Goal: Task Accomplishment & Management: Manage account settings

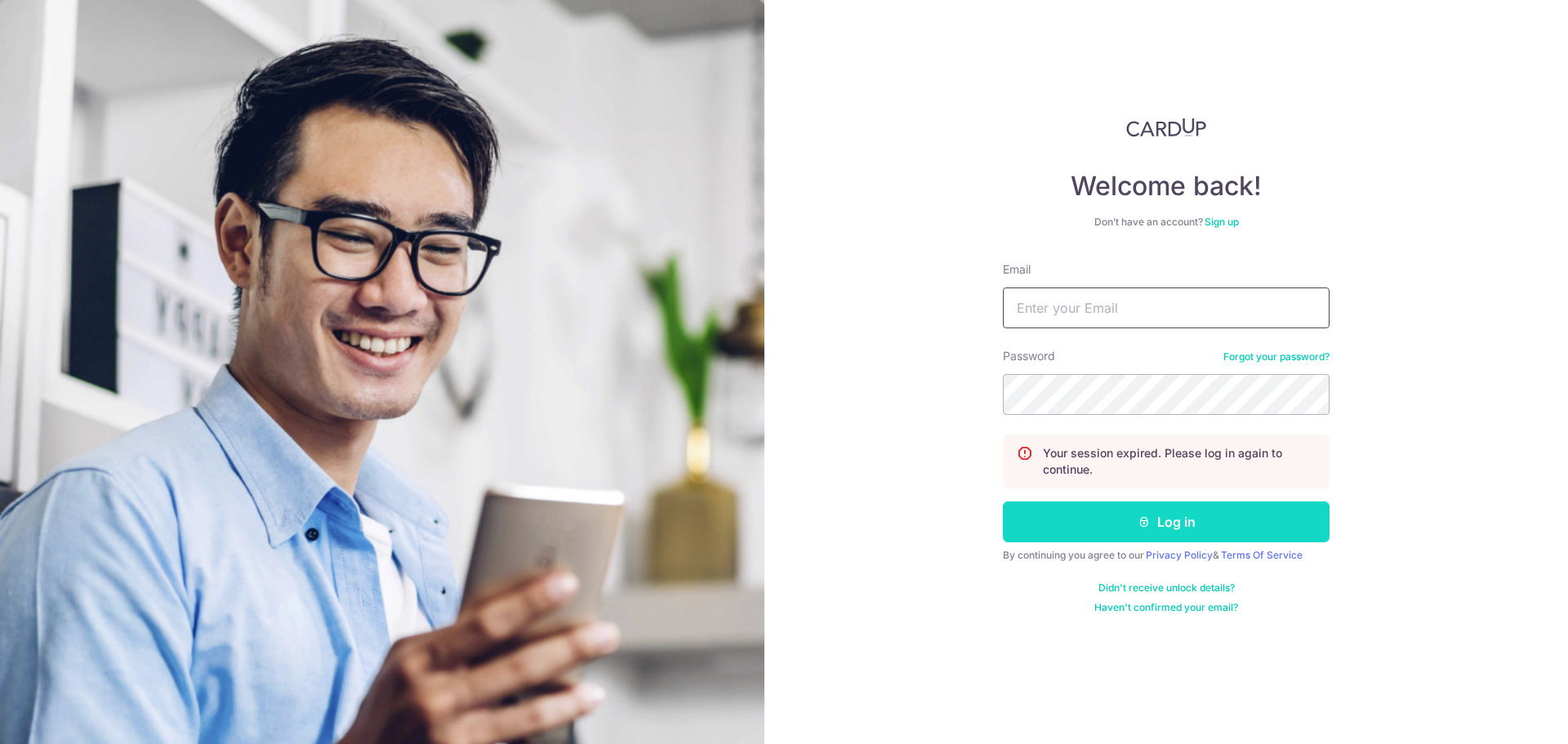
type input "[EMAIL_ADDRESS][DOMAIN_NAME]"
click at [1134, 522] on button "Log in" at bounding box center [1167, 521] width 327 height 41
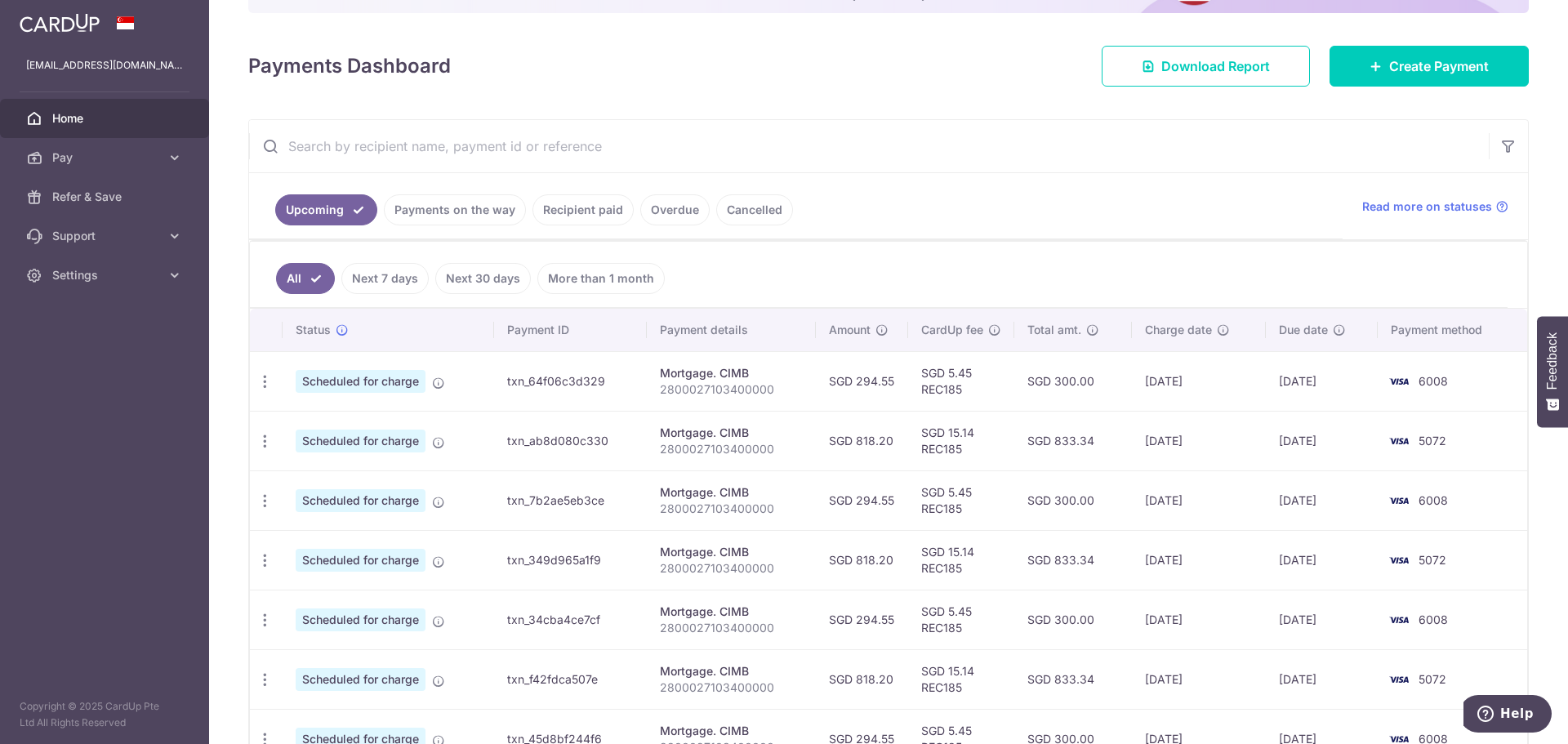
scroll to position [245, 0]
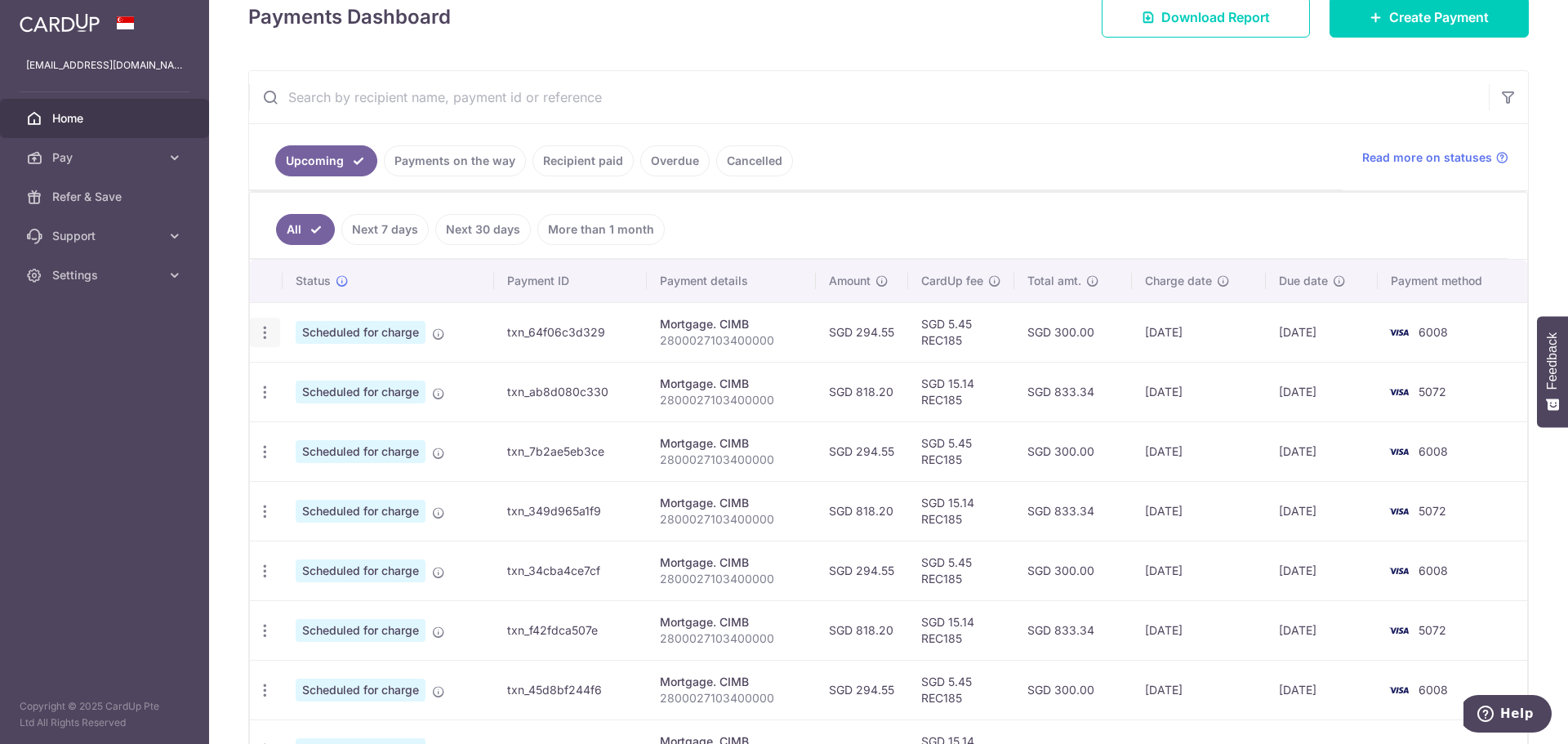
click at [266, 329] on icon "button" at bounding box center [264, 332] width 17 height 17
click at [347, 382] on span "Update payment" at bounding box center [352, 377] width 111 height 19
radio input "true"
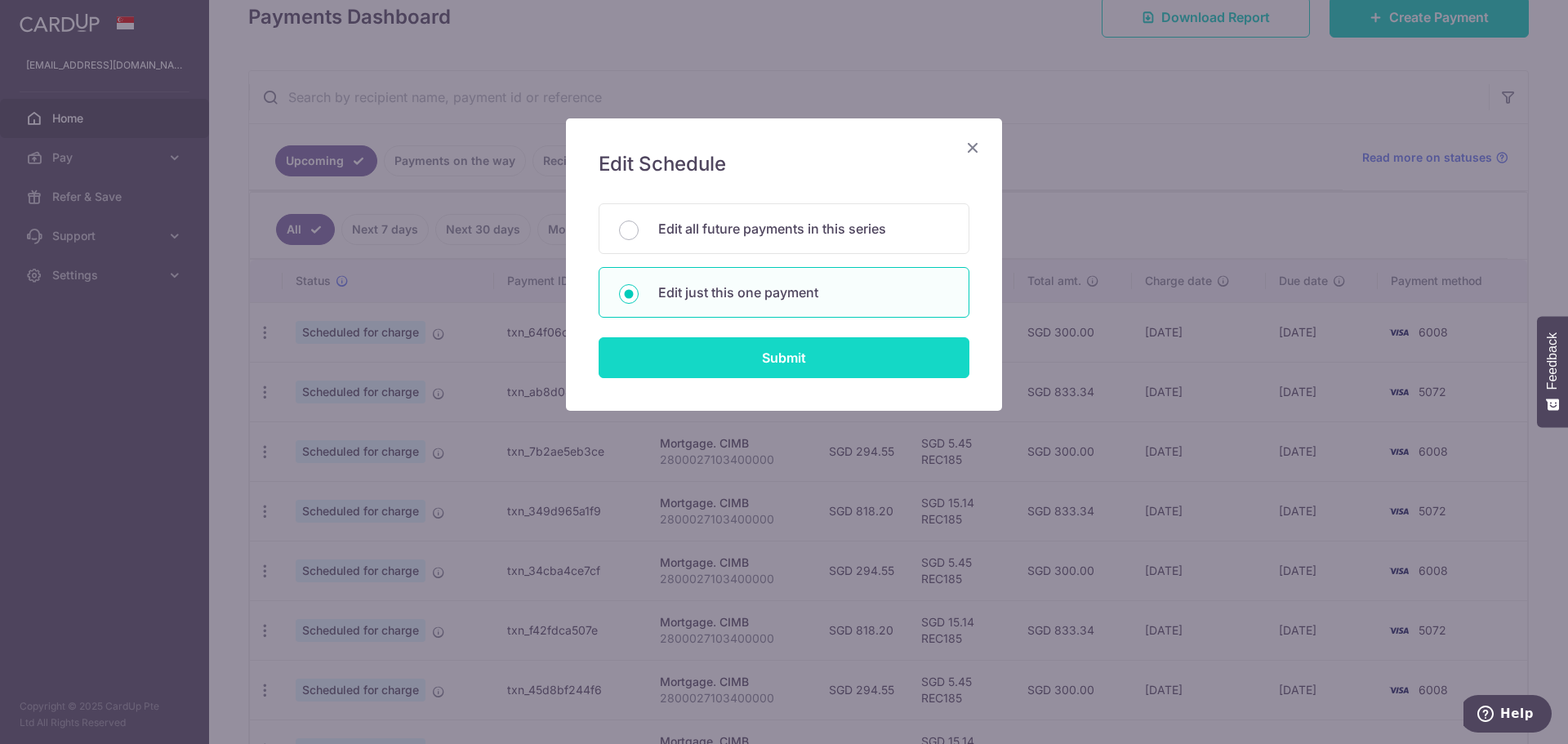
click at [785, 355] on input "Submit" at bounding box center [784, 358] width 371 height 41
radio input "true"
type input "294.55"
type input "18/09/2025"
type input "2800027103400000"
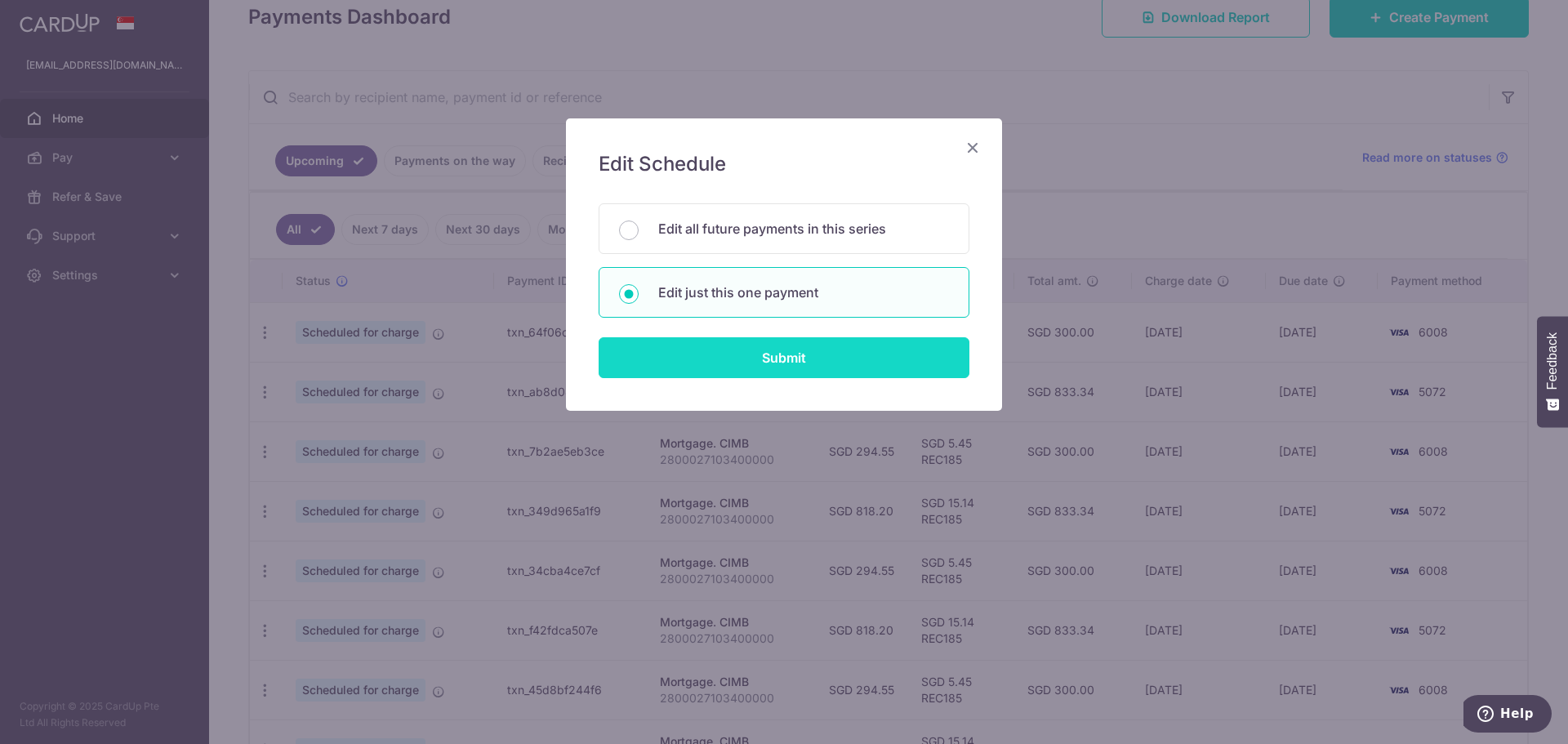
type input "REC185"
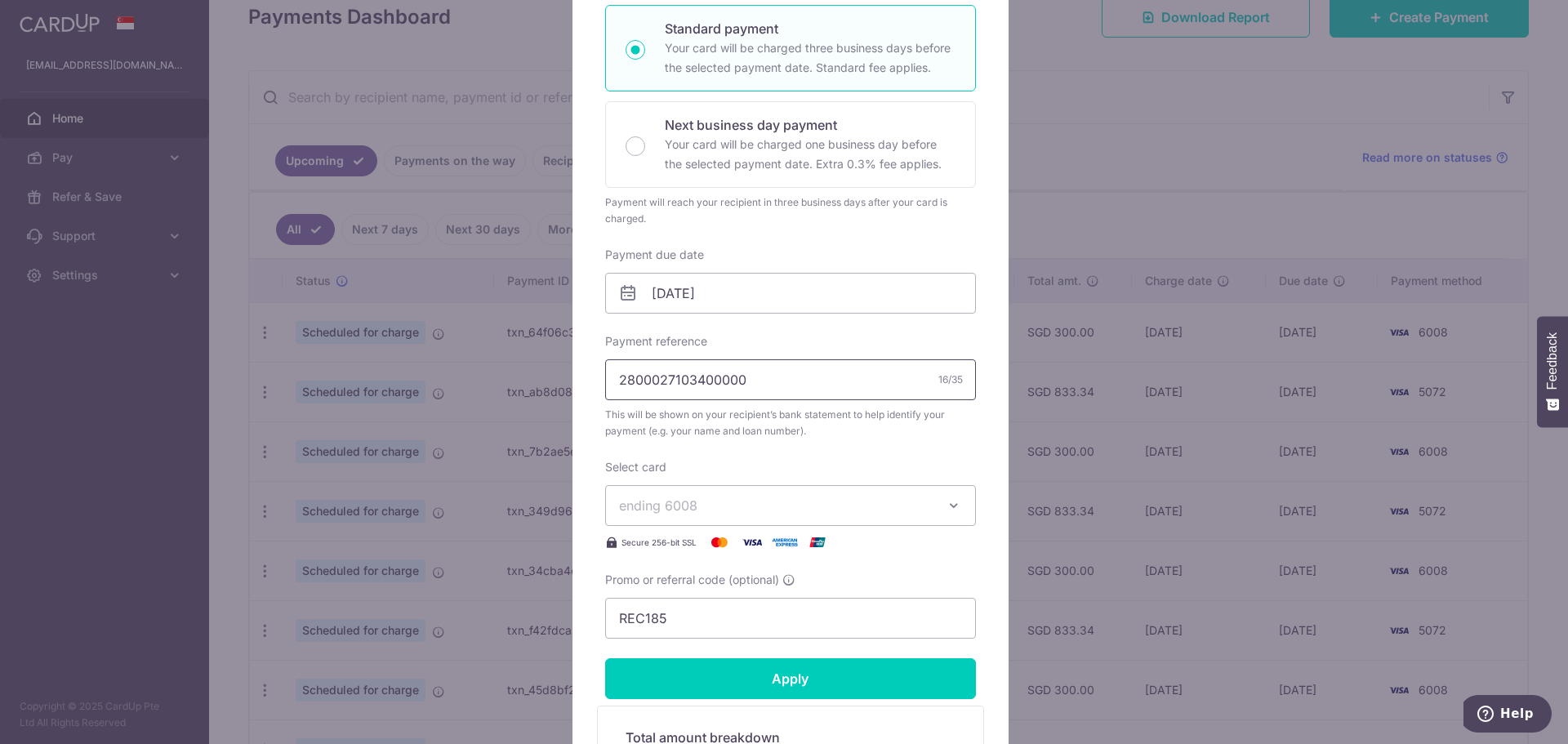
scroll to position [327, 0]
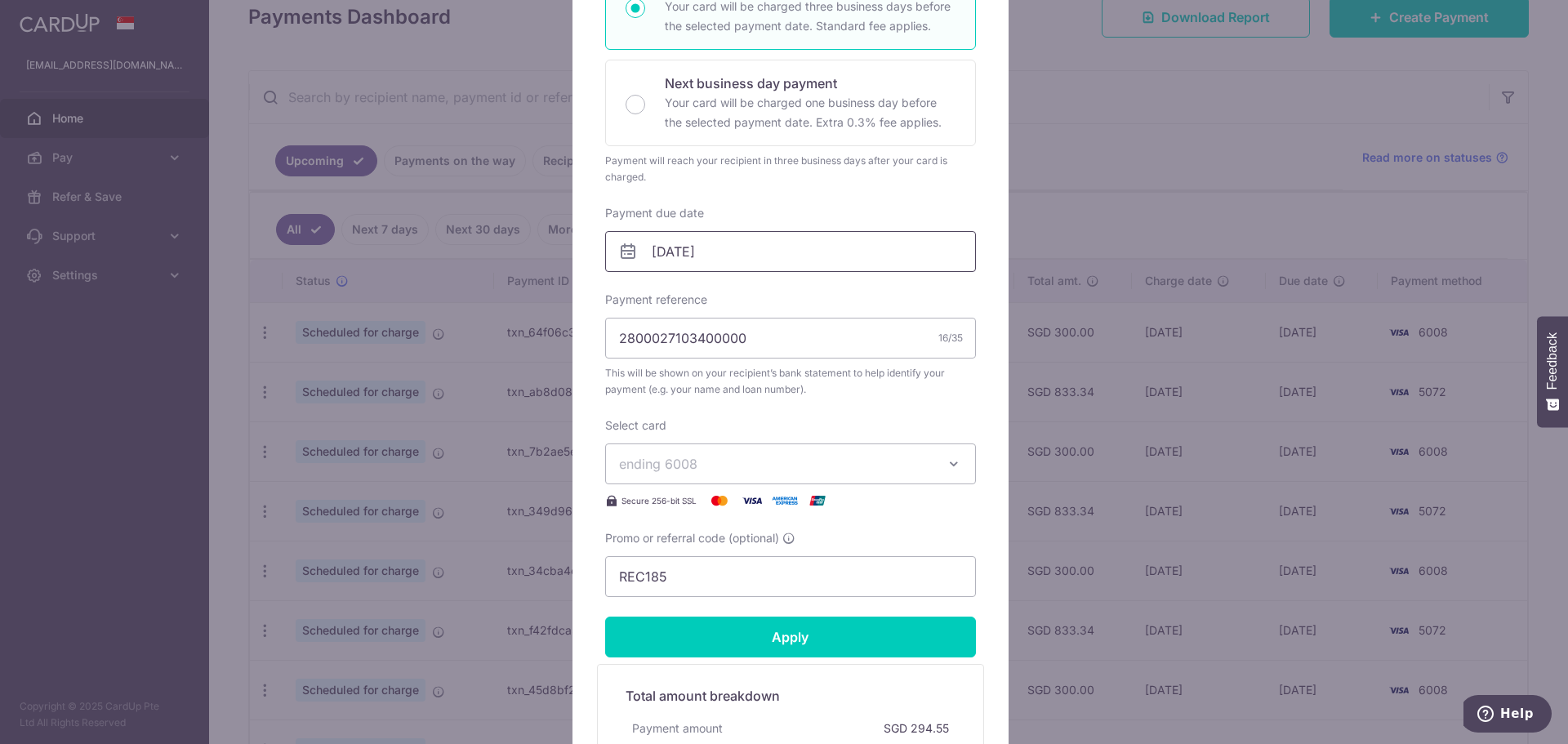
click at [748, 260] on input "18/09/2025" at bounding box center [791, 252] width 371 height 41
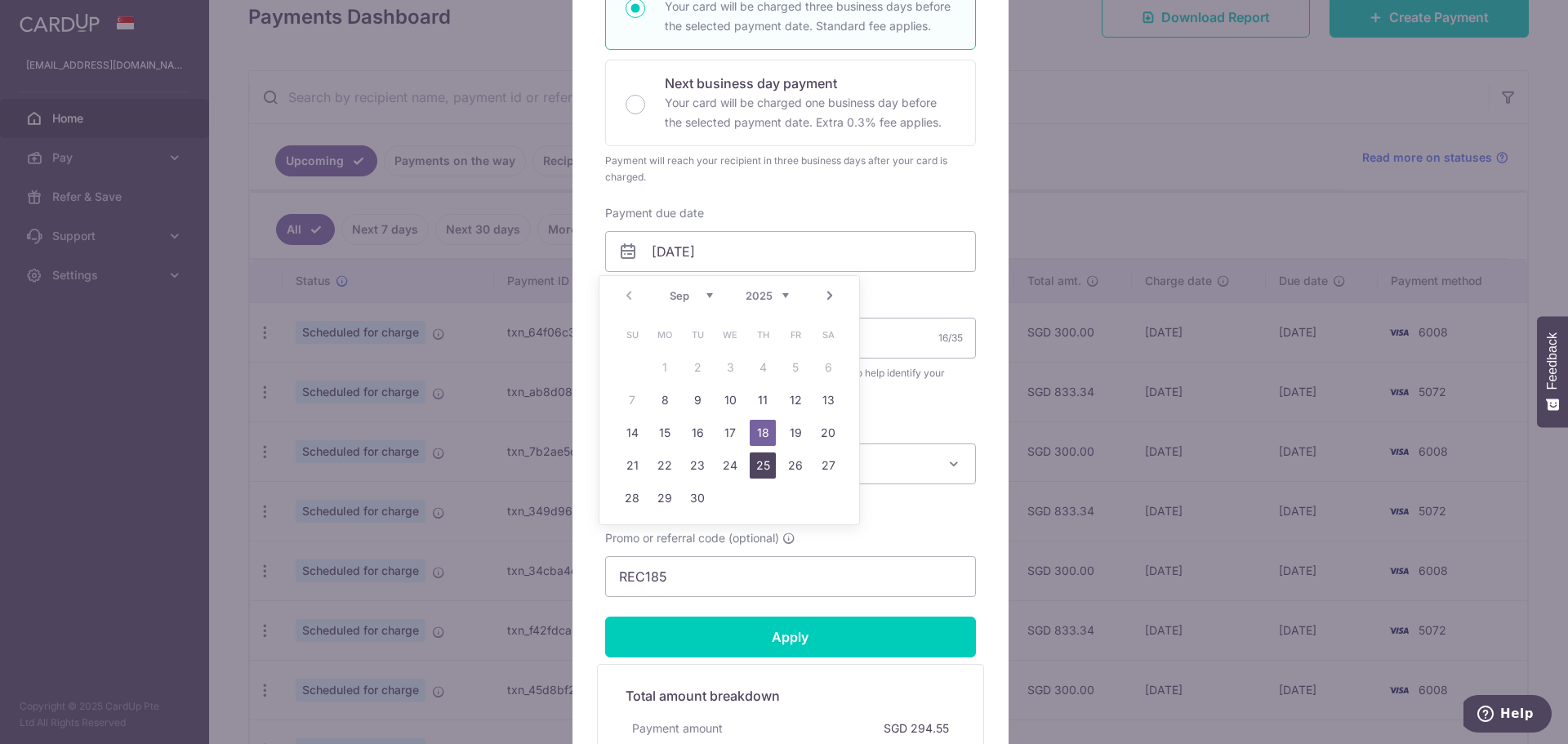
click at [763, 465] on link "25" at bounding box center [763, 466] width 27 height 27
type input "[DATE]"
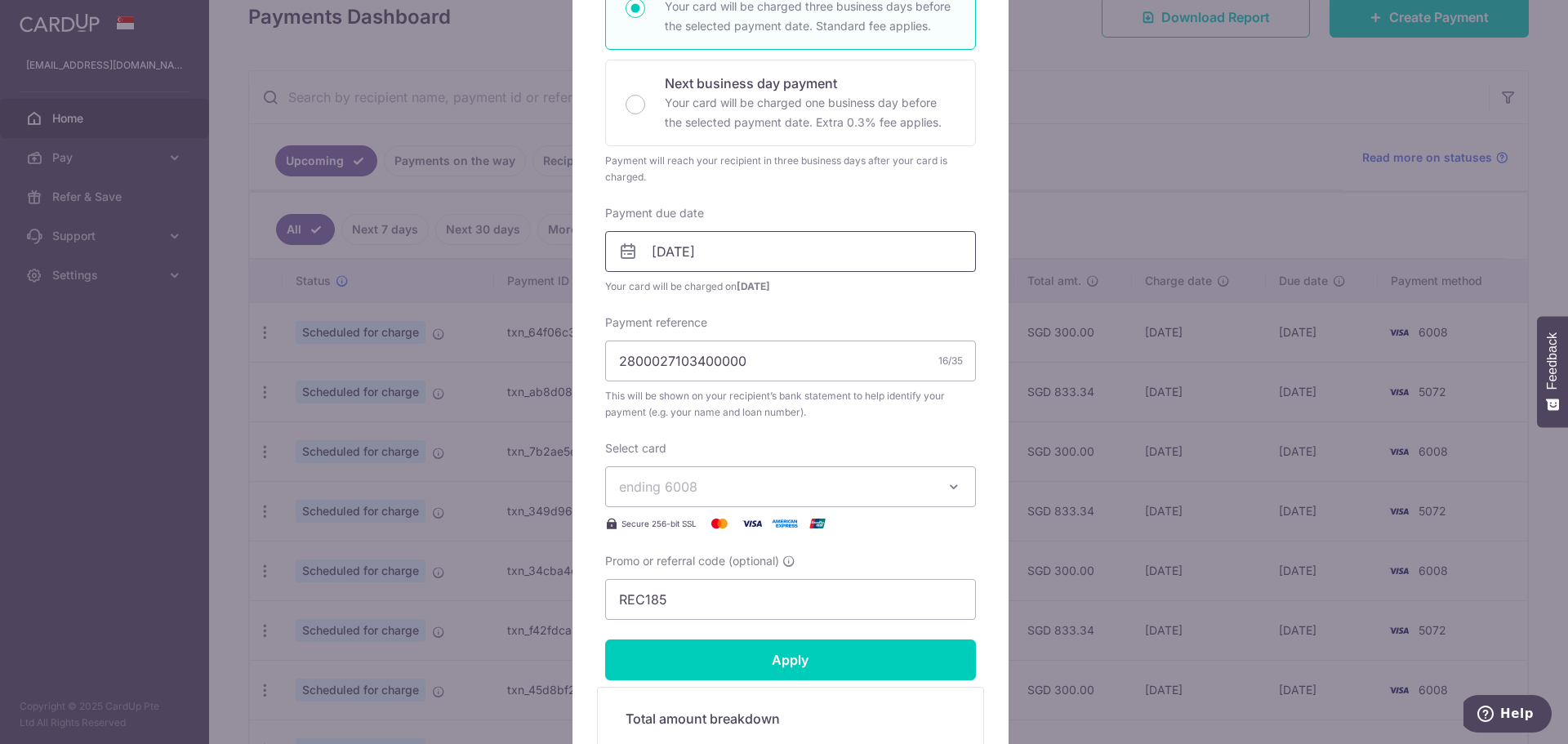
click at [762, 257] on input "[DATE]" at bounding box center [791, 252] width 371 height 41
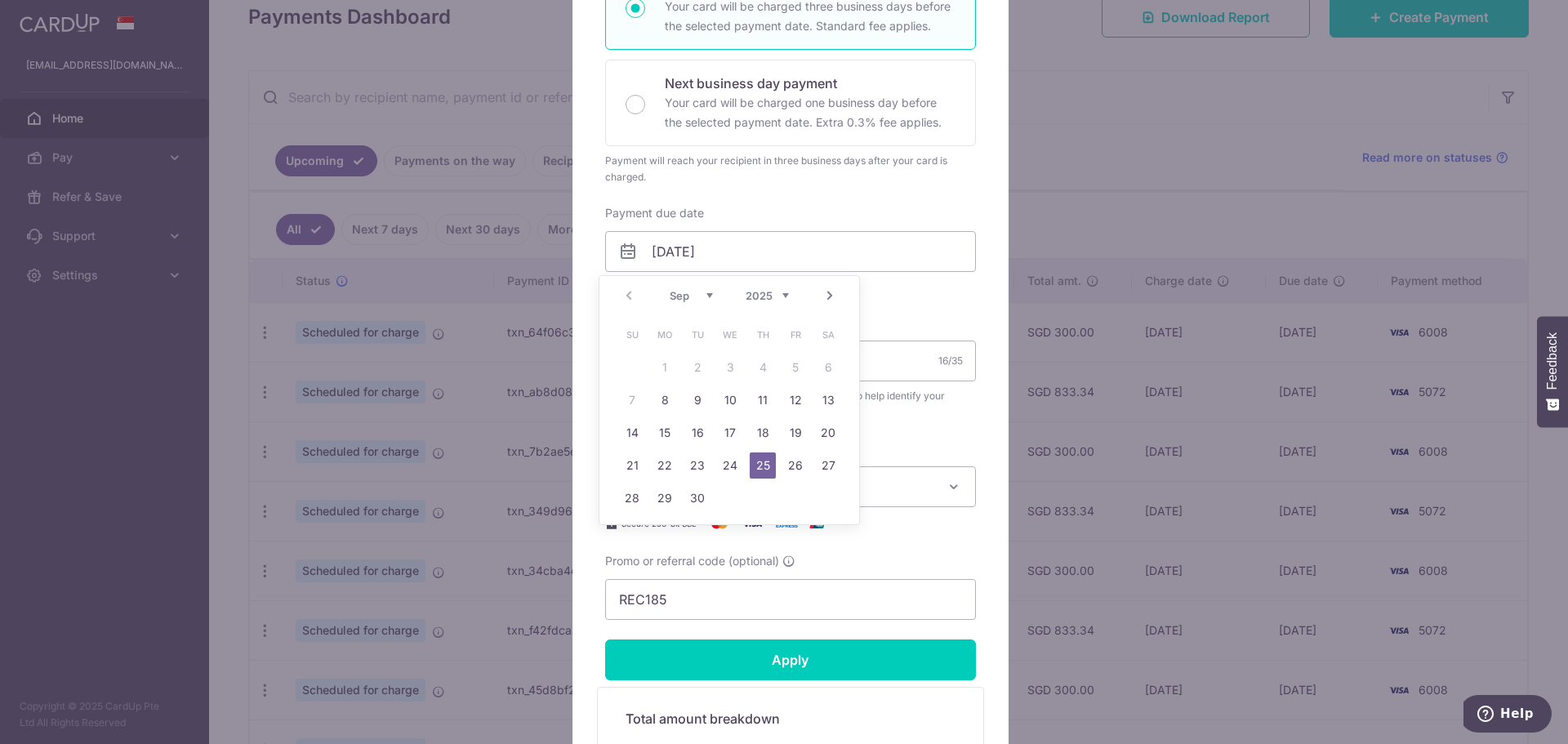
click at [900, 285] on span "Your card will be charged on 22/09/2025" at bounding box center [791, 286] width 371 height 16
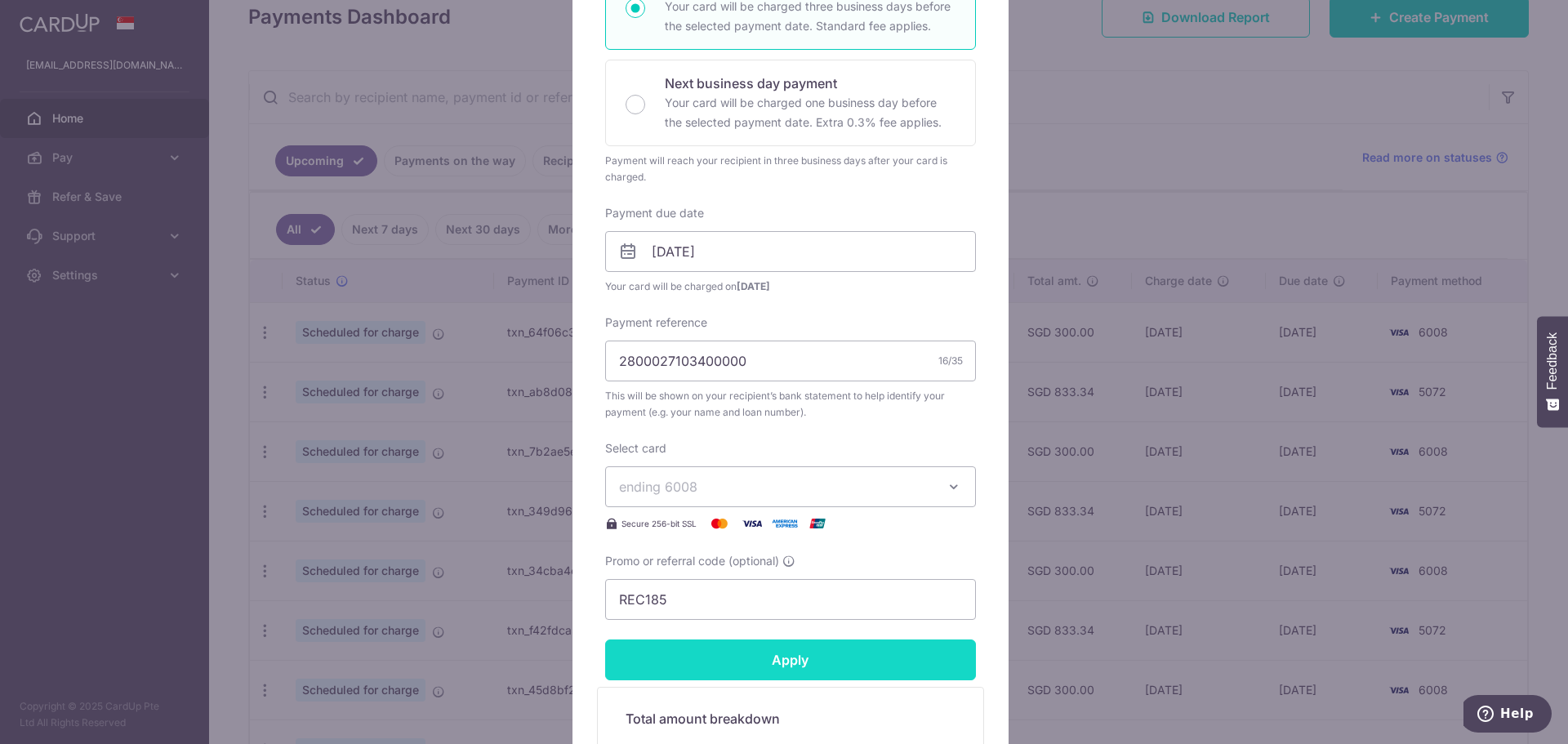
click at [830, 661] on input "Apply" at bounding box center [791, 660] width 371 height 41
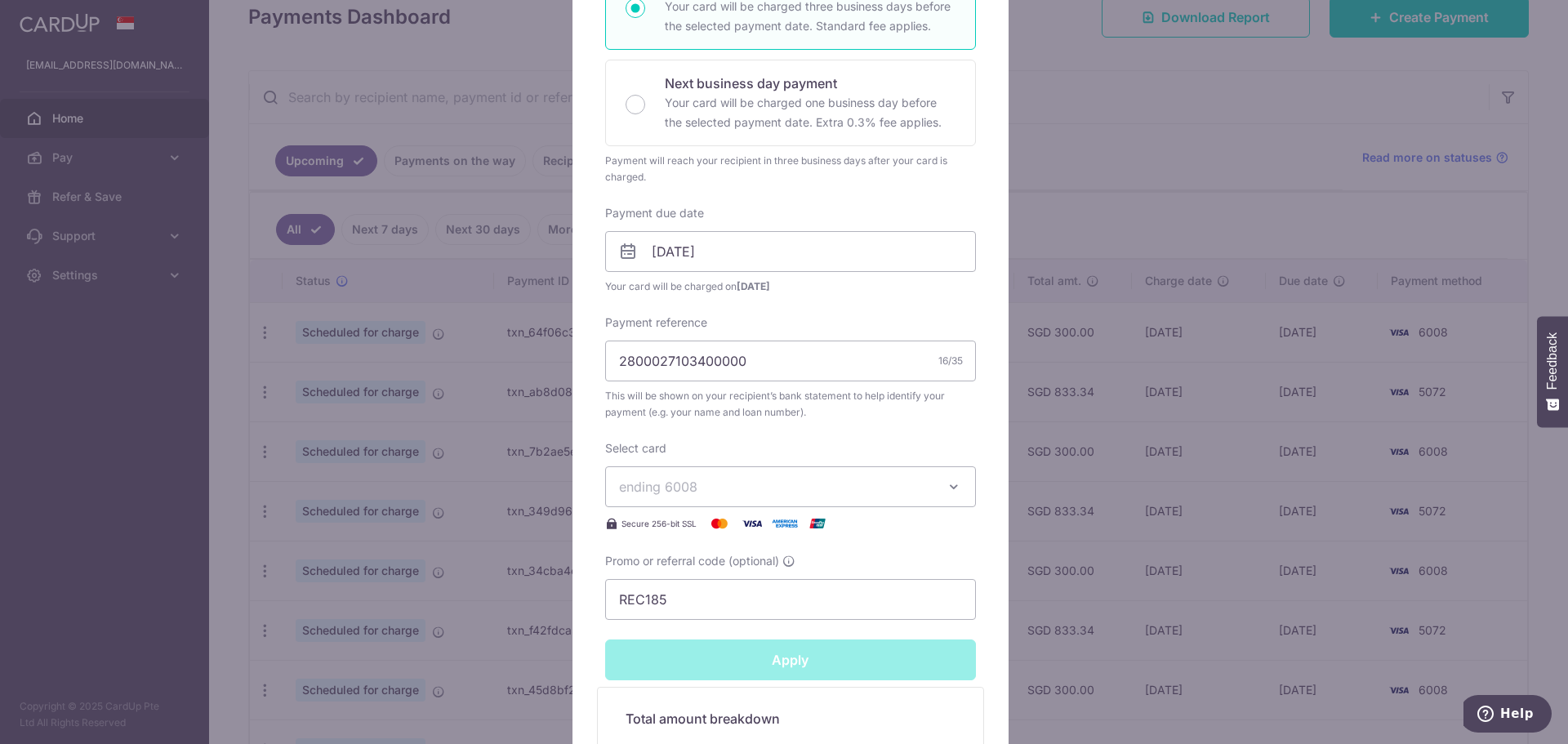
type input "Successfully Applied"
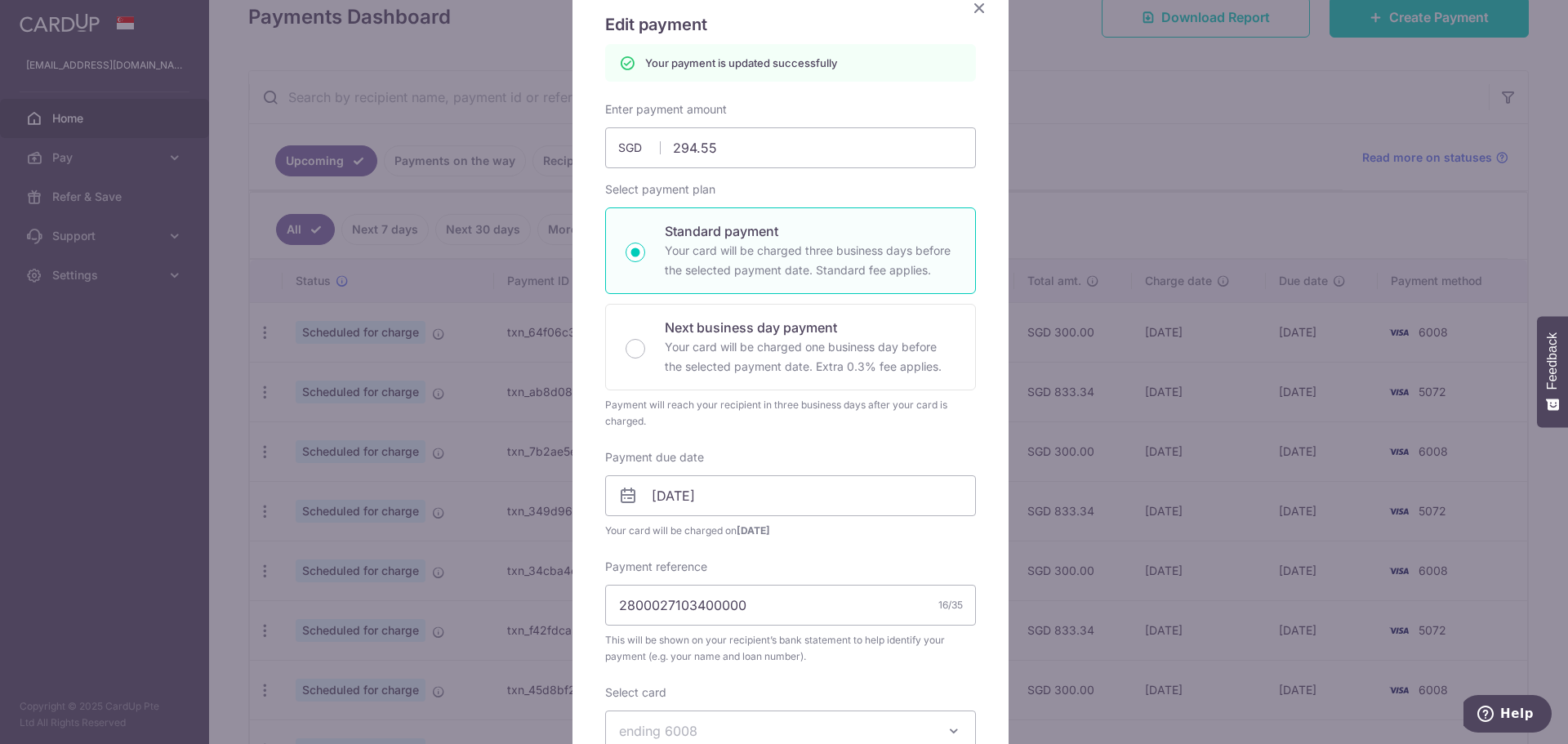
scroll to position [0, 0]
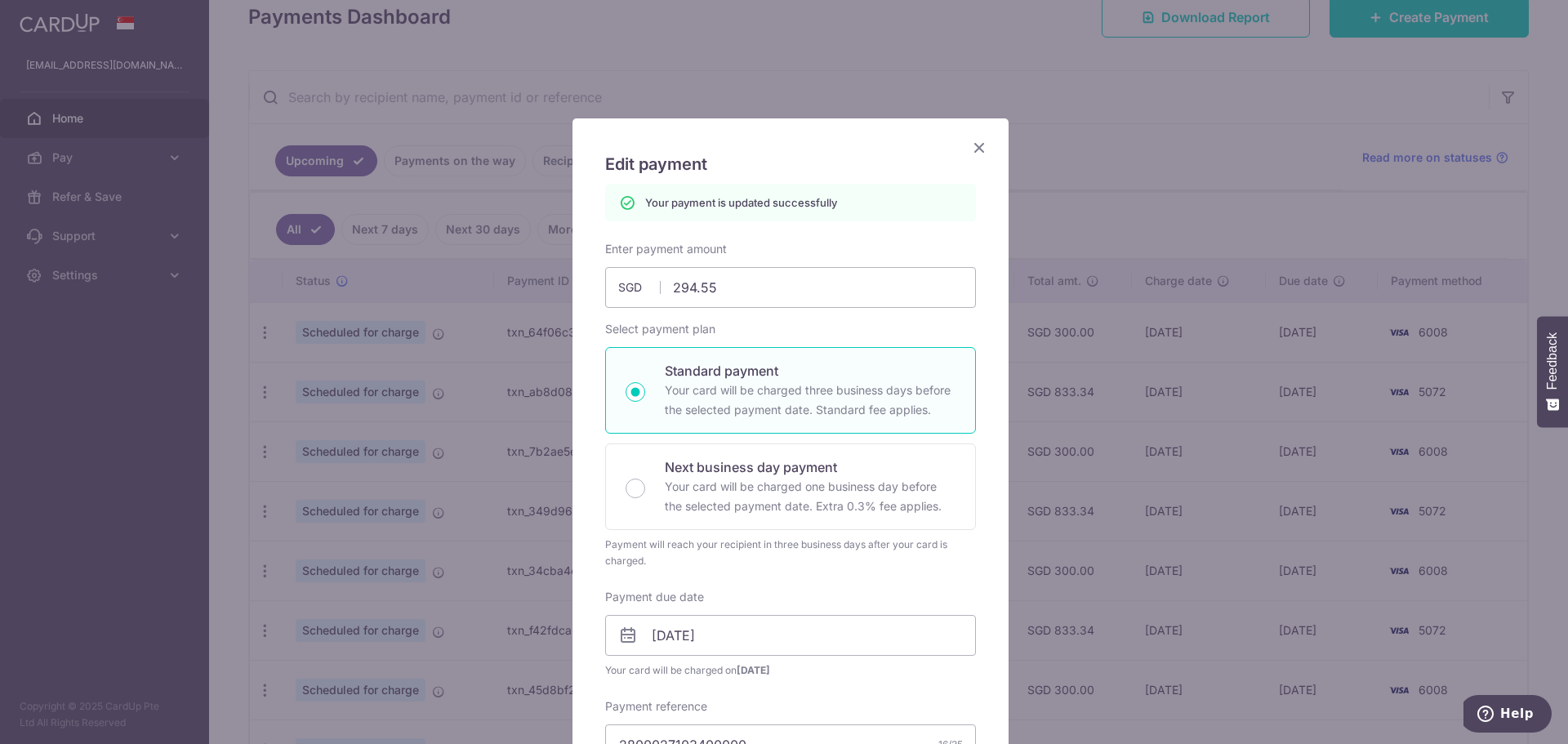
click at [977, 150] on icon "Close" at bounding box center [979, 147] width 19 height 20
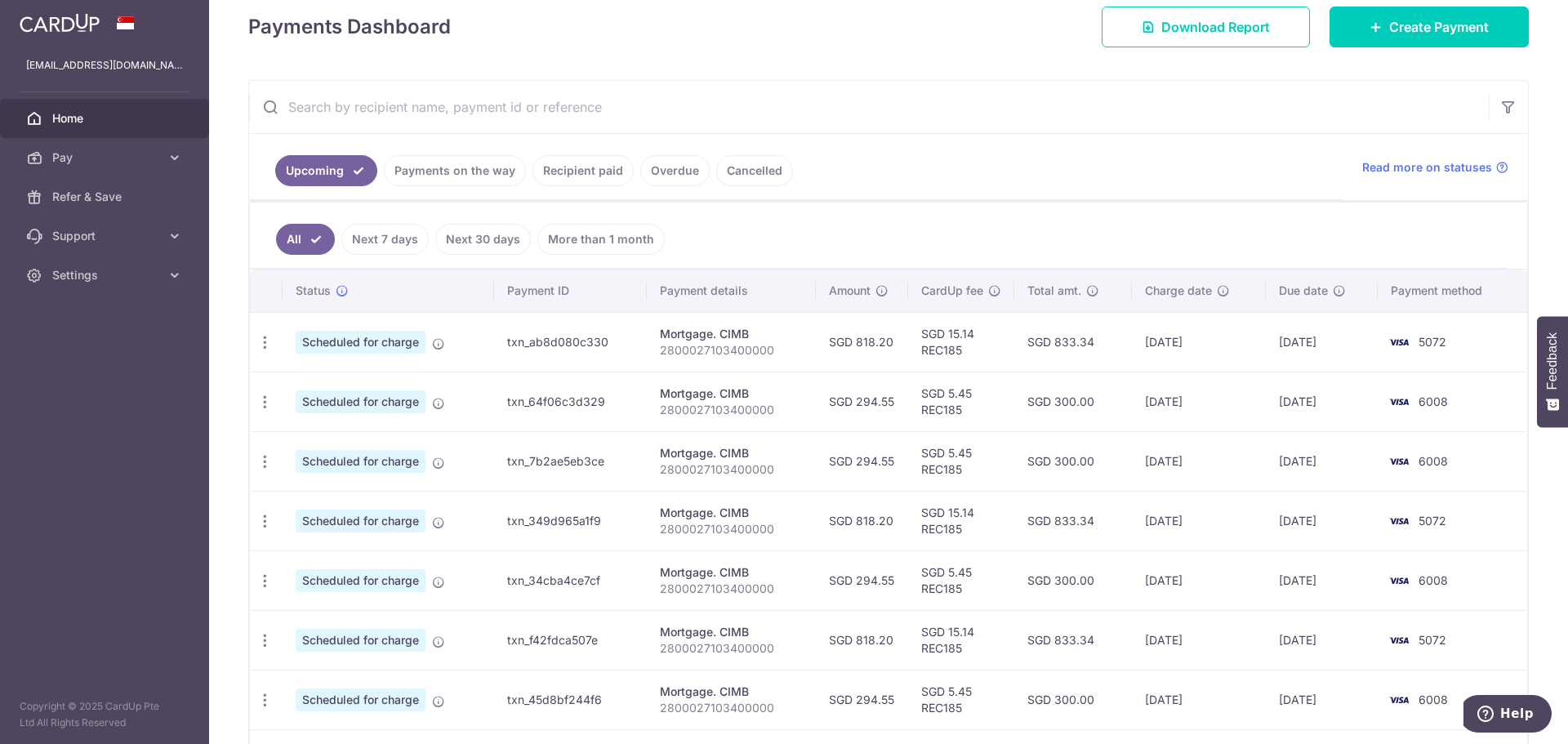
scroll to position [327, 0]
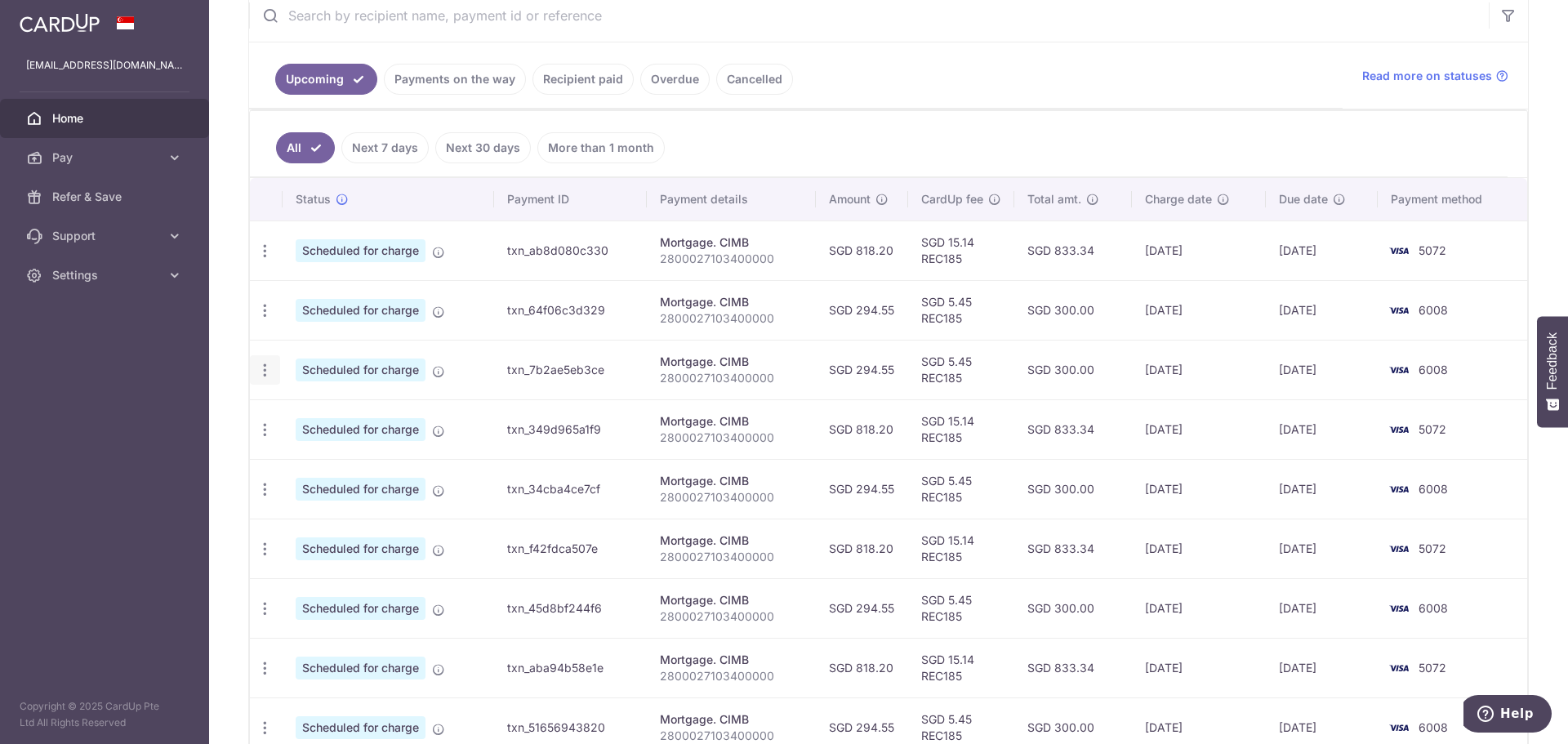
click at [264, 260] on icon "button" at bounding box center [264, 250] width 17 height 17
click at [345, 416] on span "Update payment" at bounding box center [352, 414] width 111 height 19
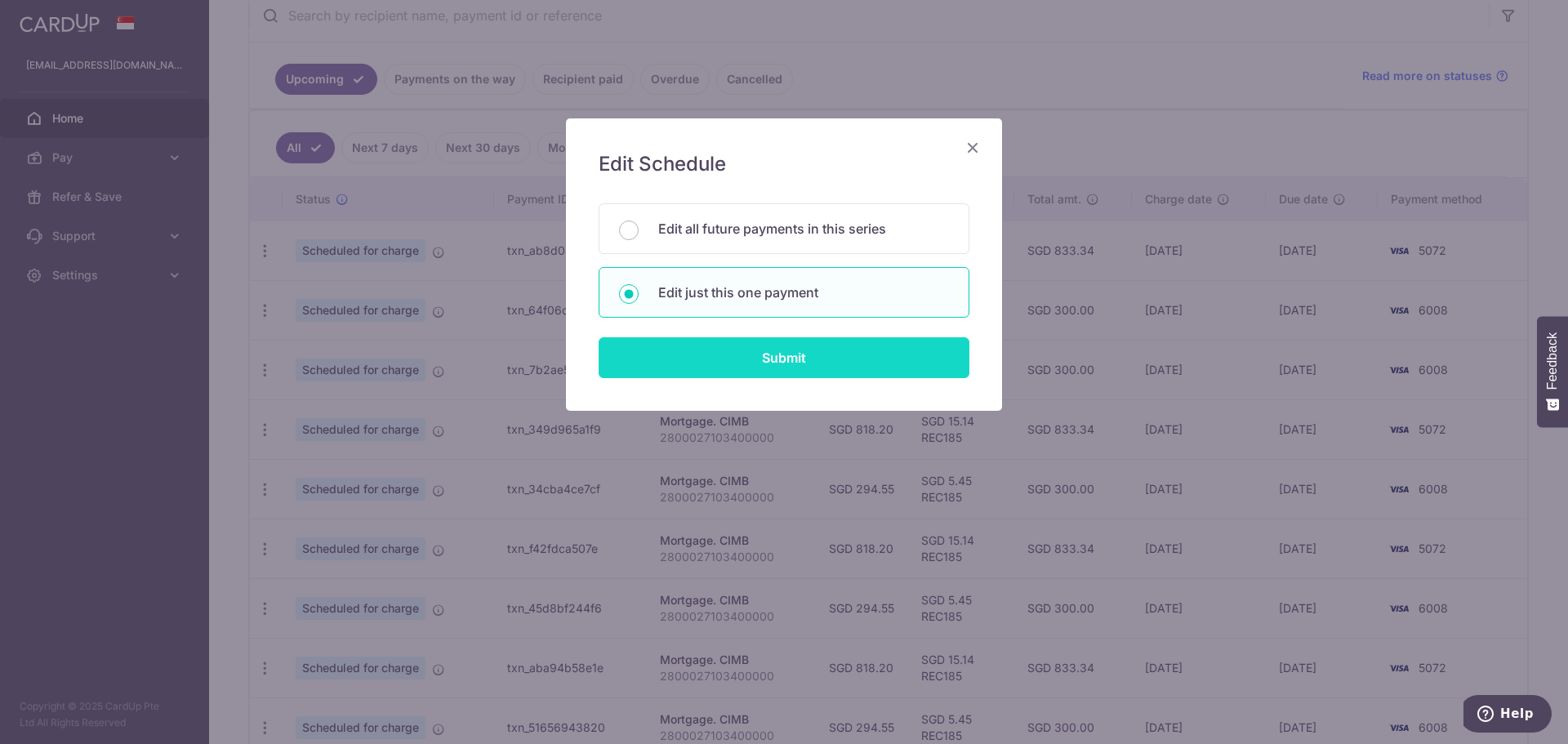
click at [780, 350] on input "Submit" at bounding box center [784, 358] width 371 height 41
radio input "true"
type input "294.55"
type input "08/10/2025"
type input "2800027103400000"
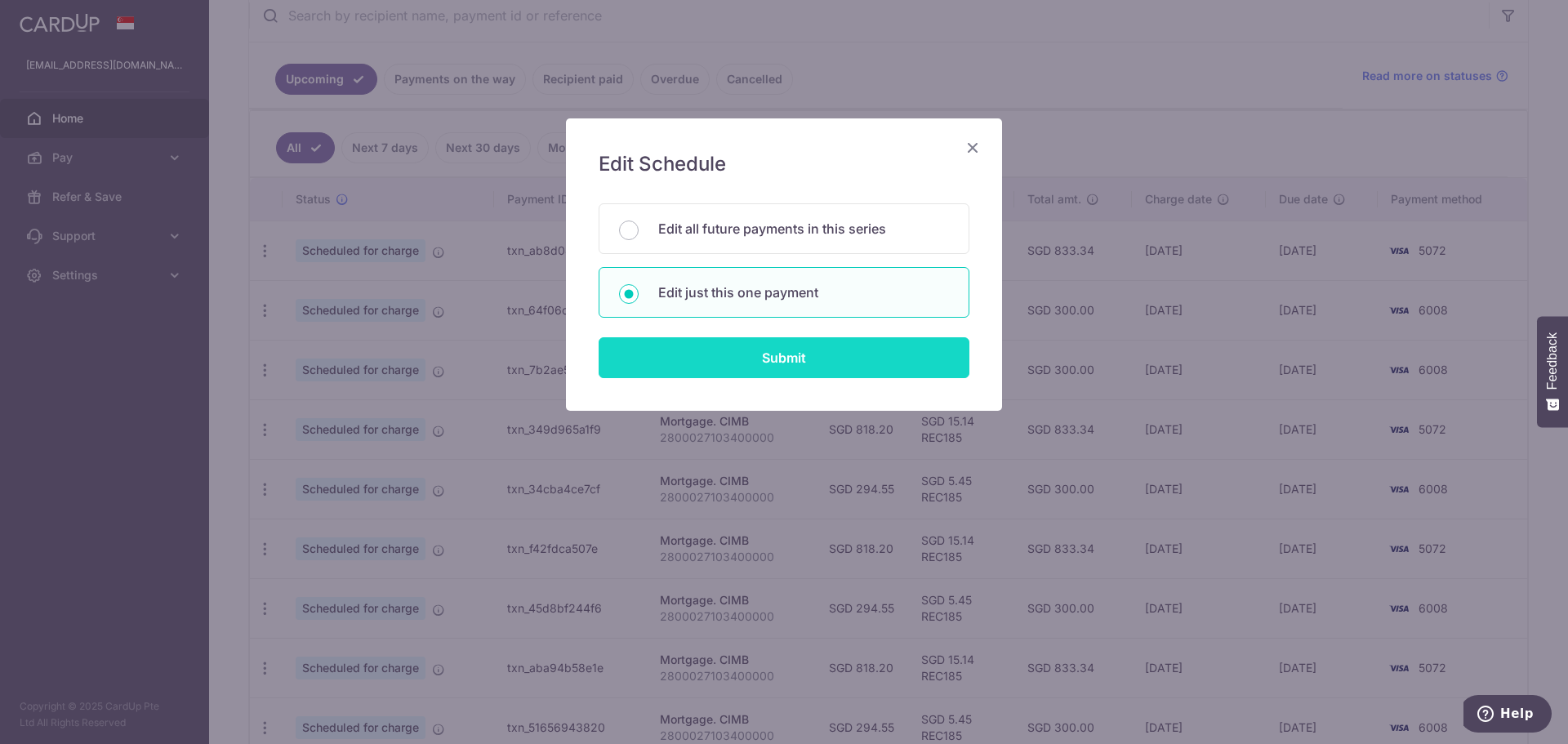
type input "REC185"
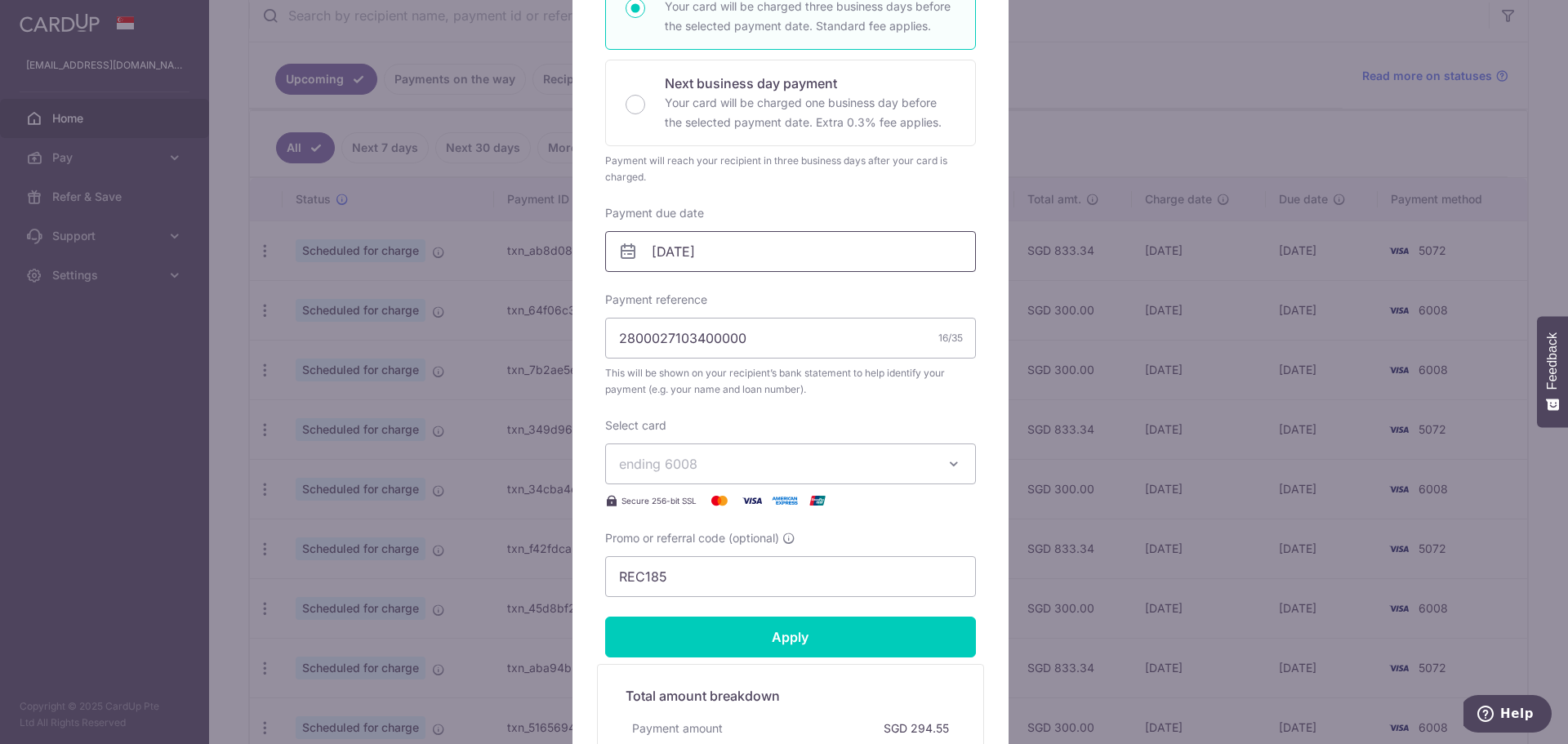
click at [750, 253] on input "08/10/2025" at bounding box center [791, 252] width 371 height 41
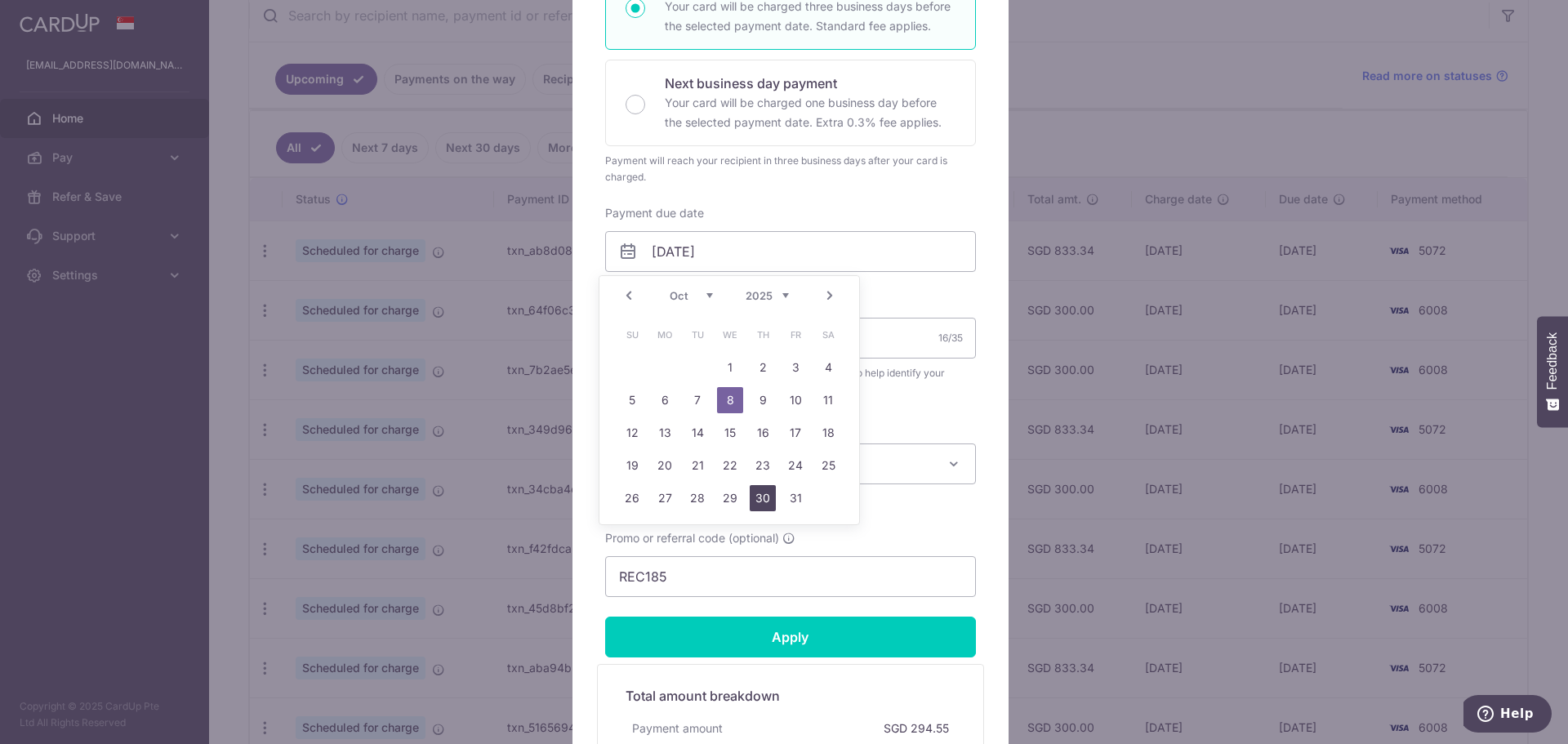
click at [760, 494] on link "30" at bounding box center [763, 498] width 27 height 27
type input "[DATE]"
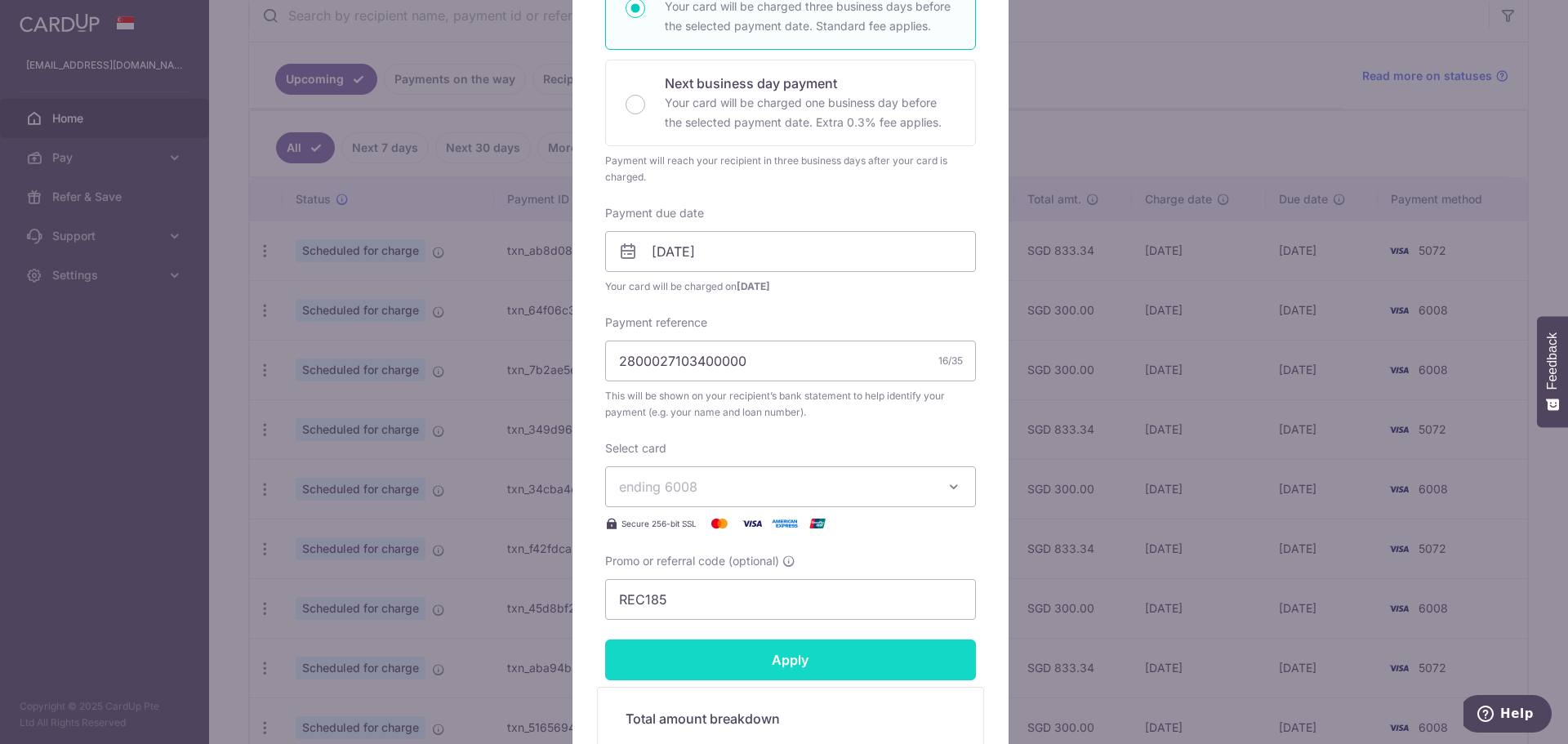
click at [771, 657] on input "Apply" at bounding box center [791, 660] width 371 height 41
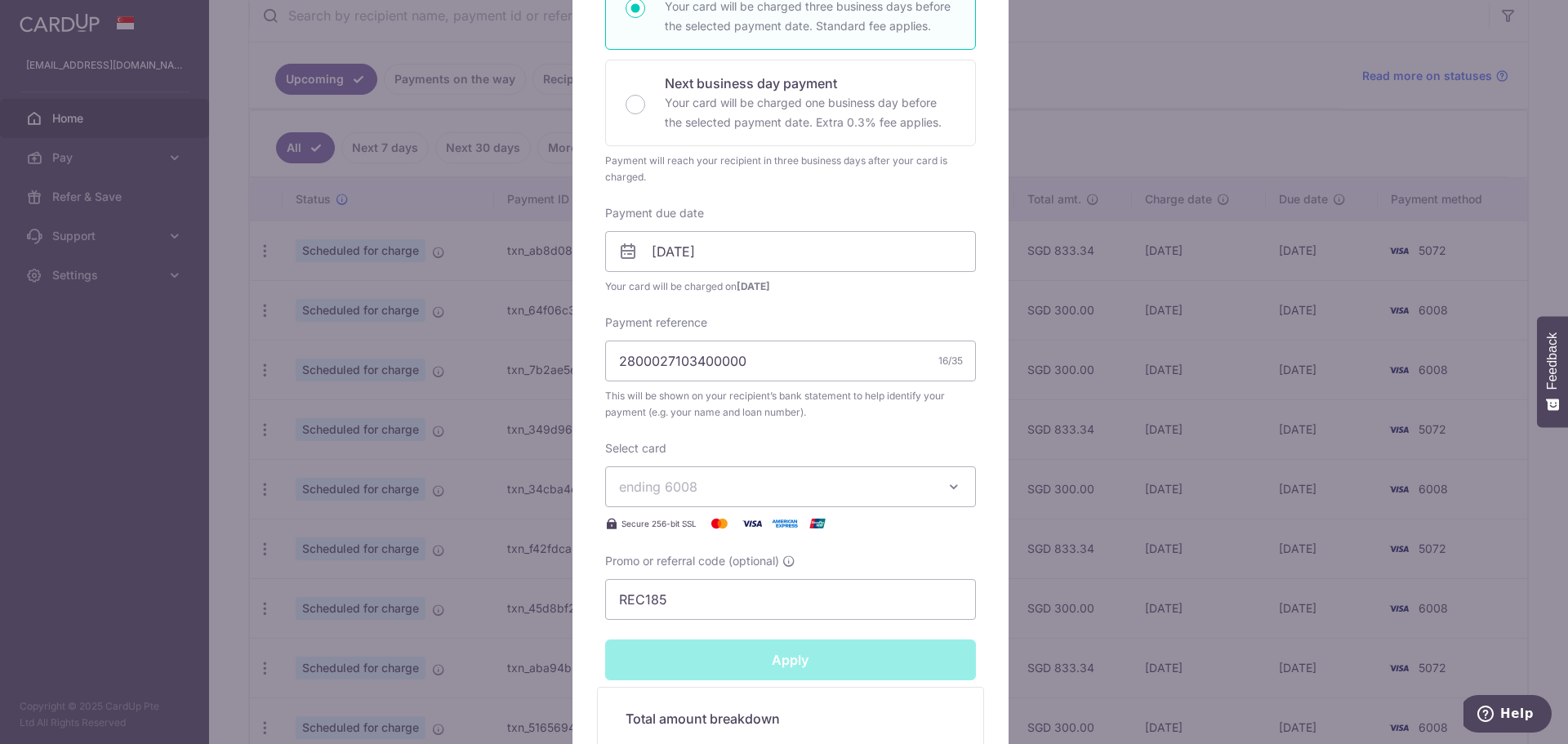
type input "Successfully Applied"
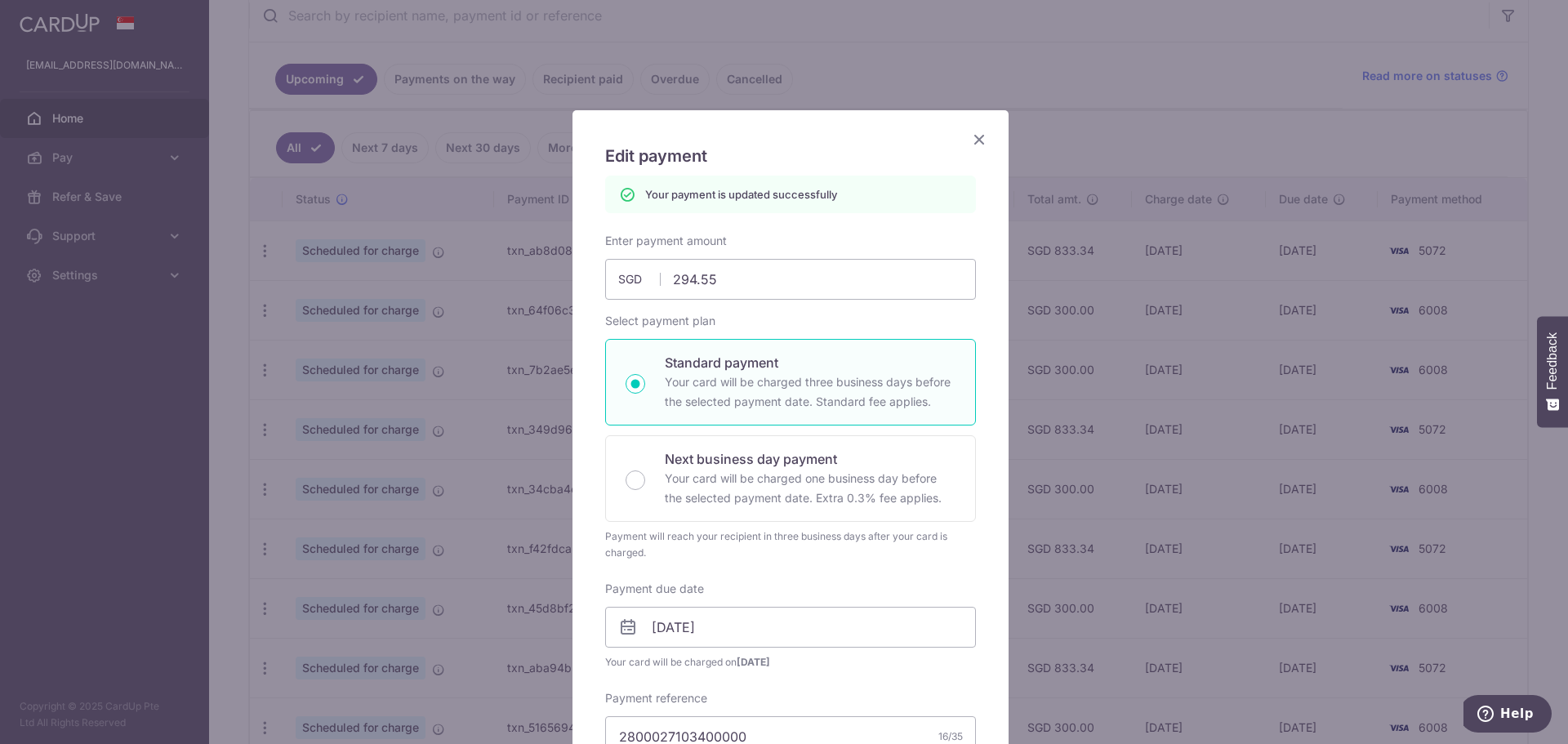
scroll to position [6, 0]
click at [980, 139] on icon "Close" at bounding box center [979, 140] width 19 height 20
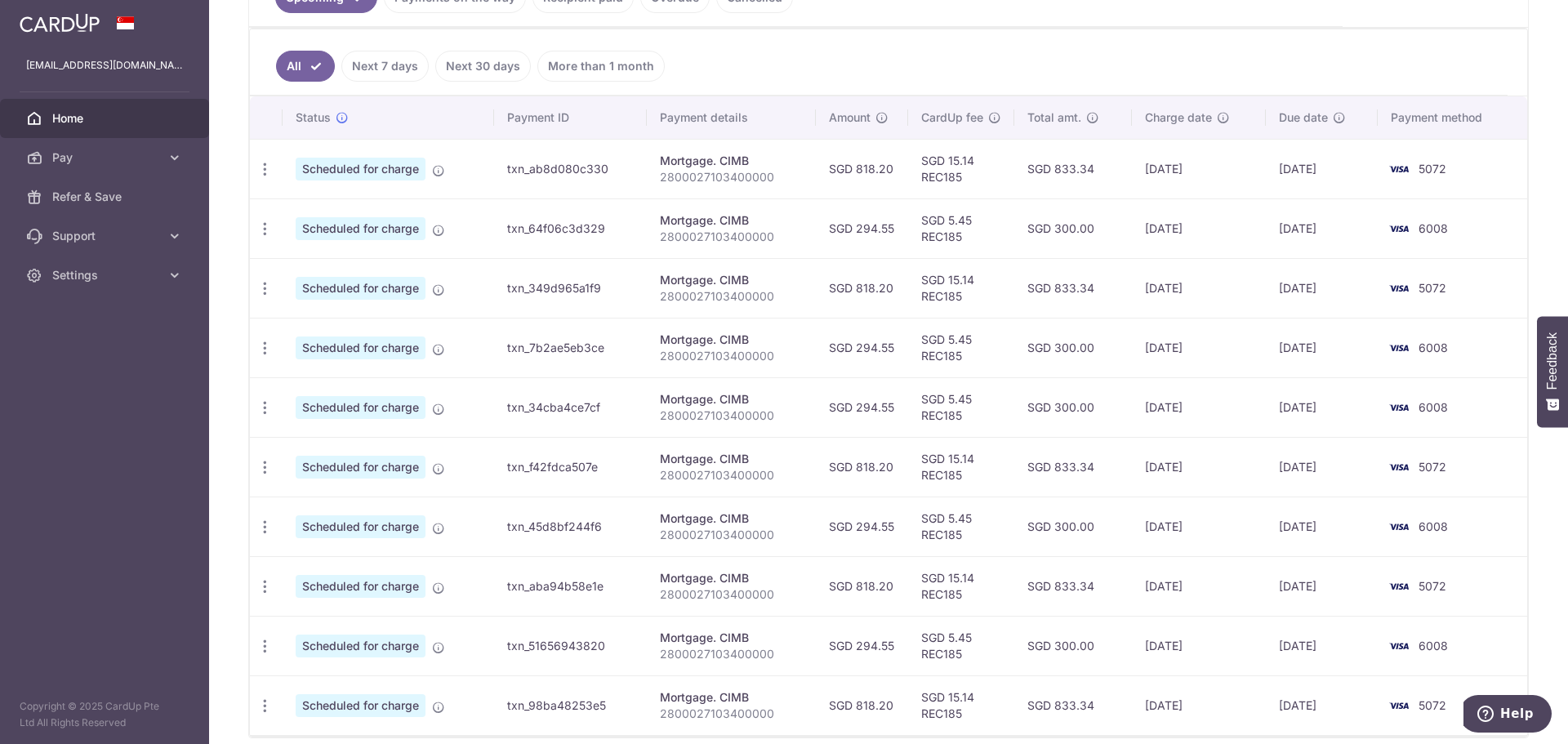
scroll to position [479, 0]
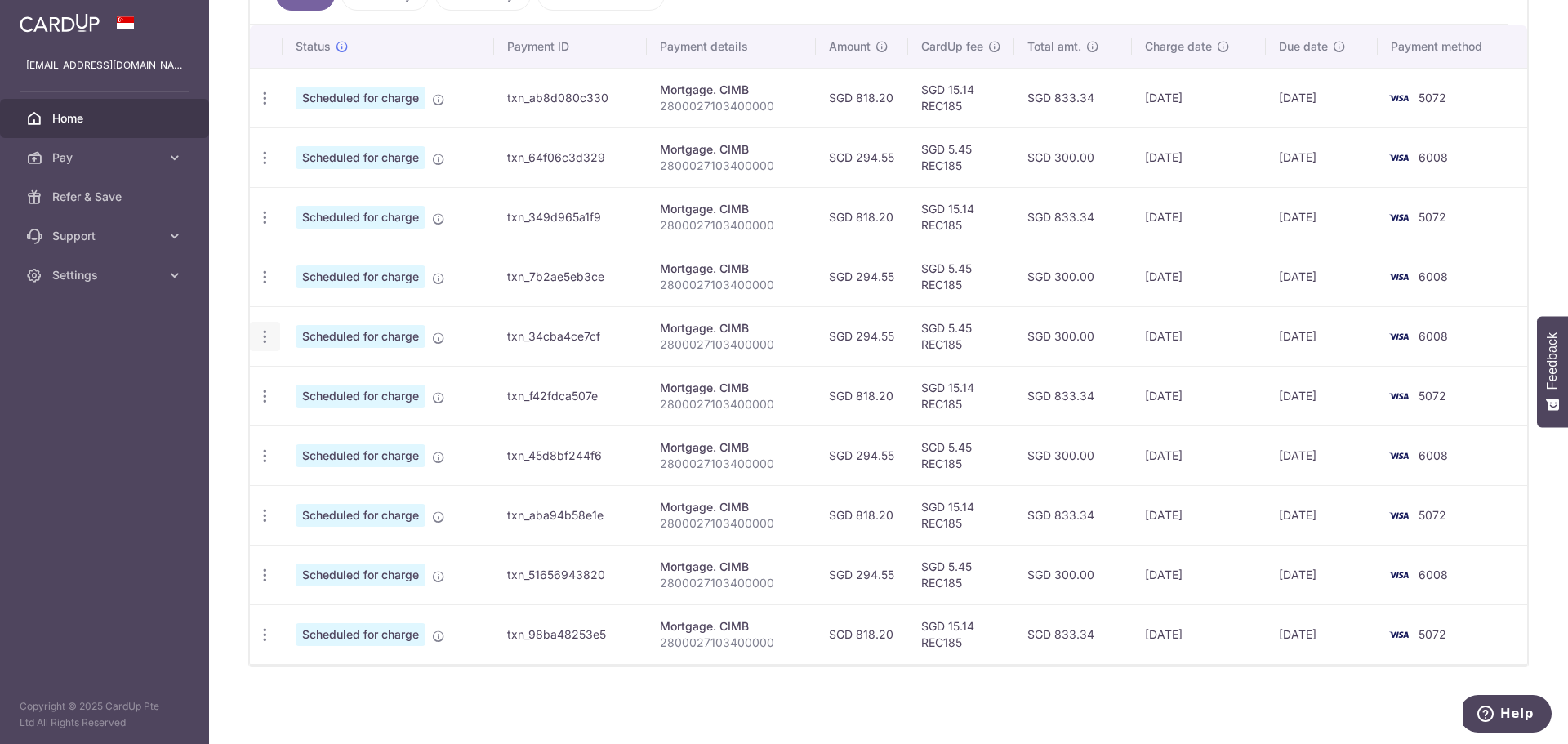
click at [270, 107] on icon "button" at bounding box center [264, 98] width 17 height 17
click at [329, 384] on span "Update payment" at bounding box center [352, 381] width 111 height 19
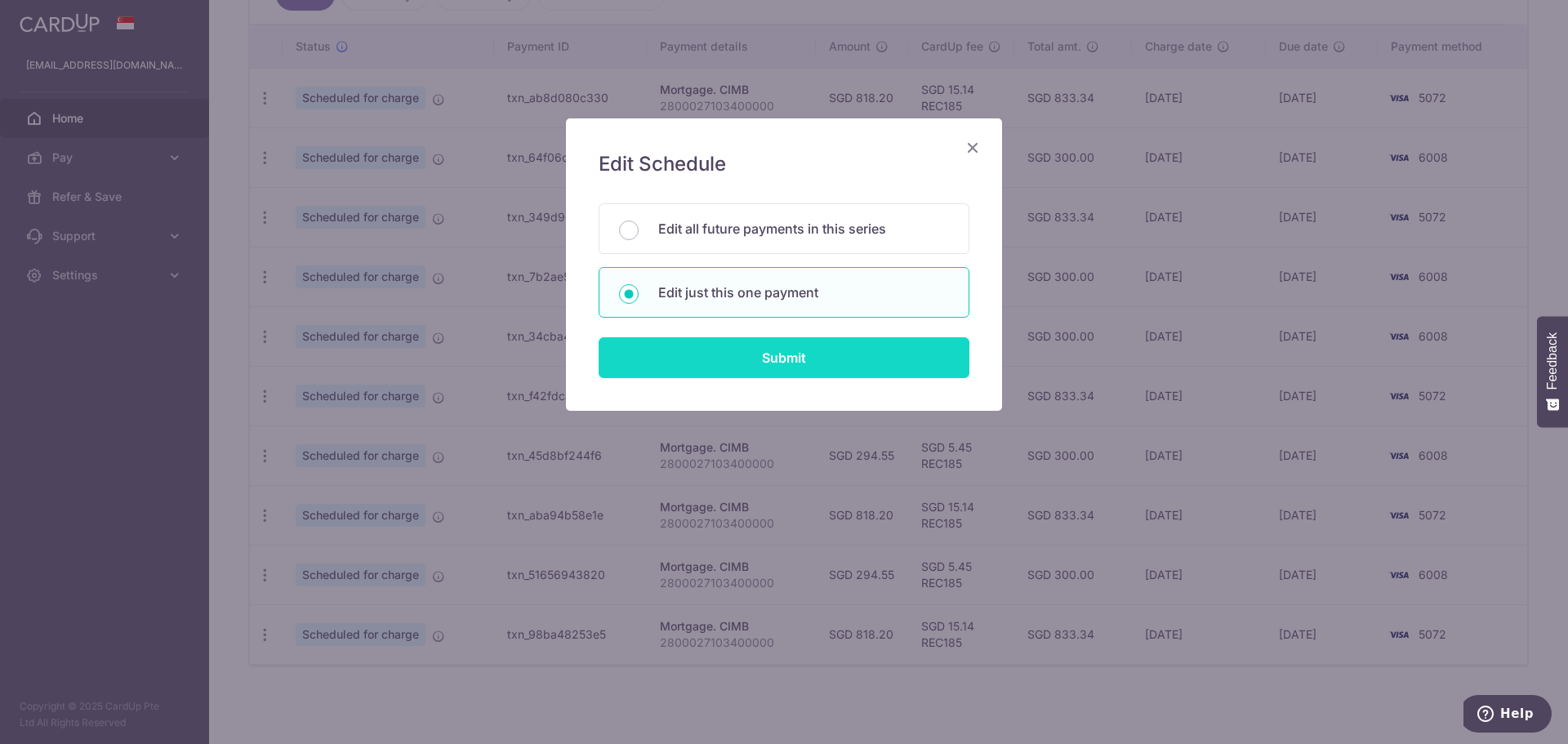
click at [820, 351] on input "Submit" at bounding box center [784, 358] width 371 height 41
radio input "true"
type input "294.55"
type input "06/11/2025"
type input "2800027103400000"
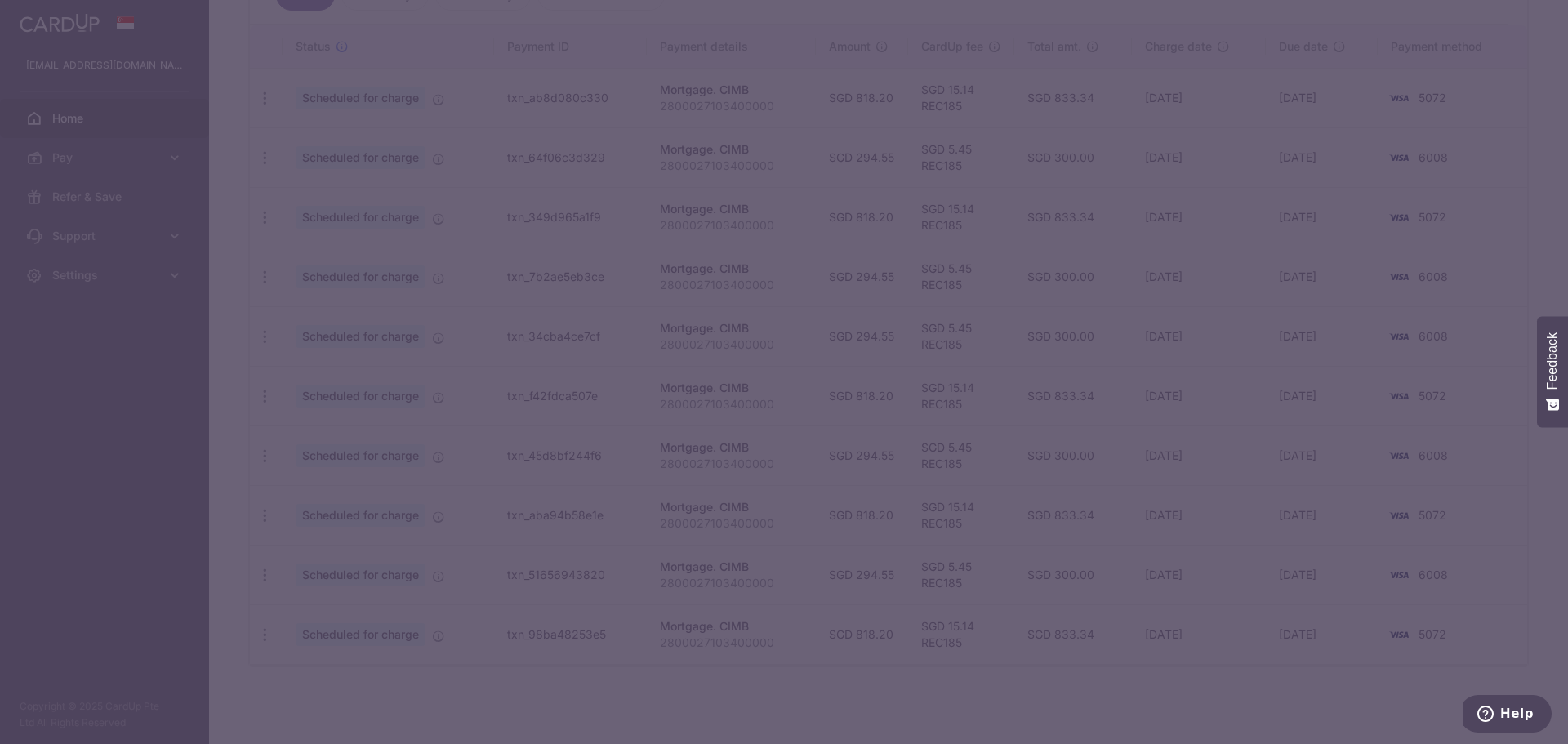
type input "REC185"
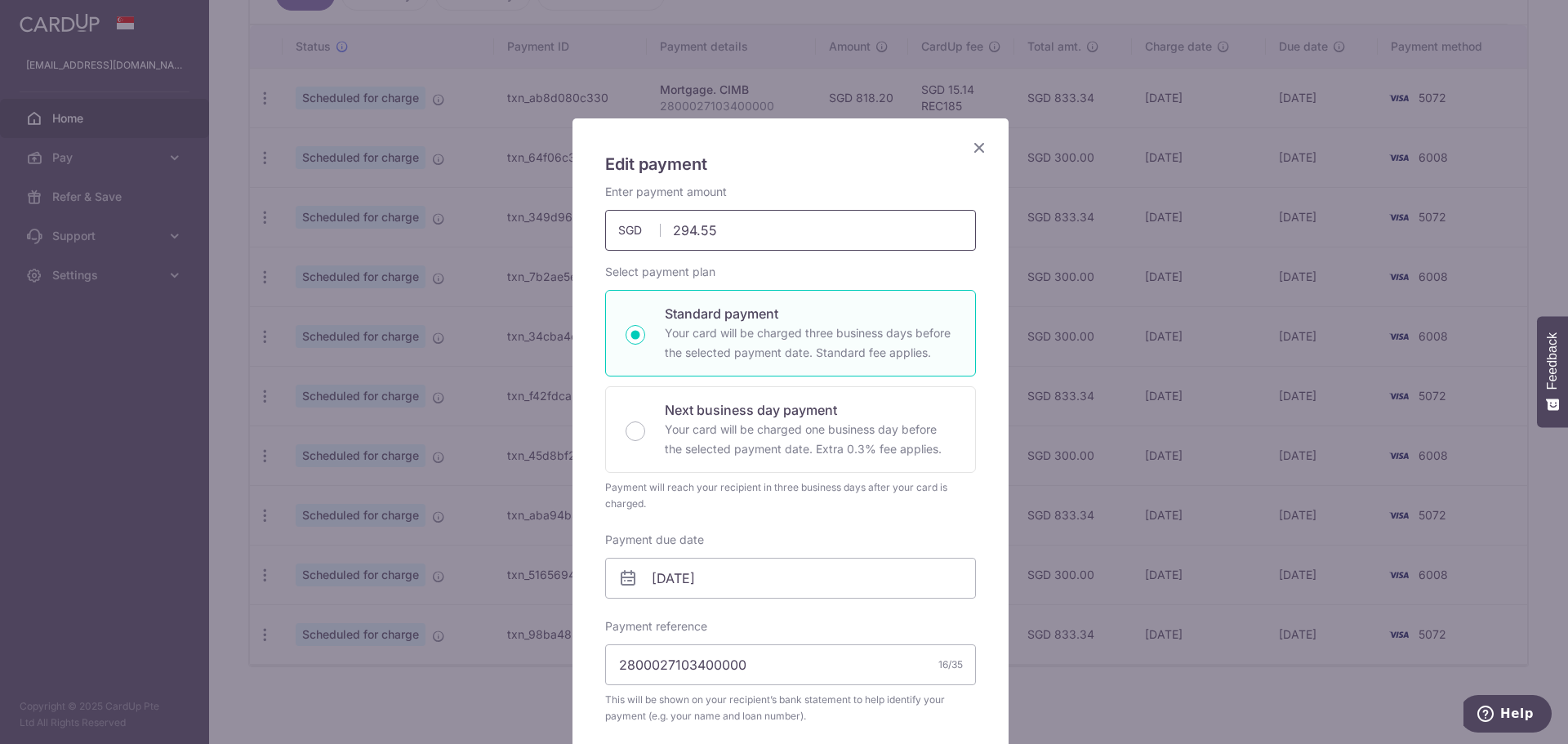
click at [790, 234] on input "294.55" at bounding box center [791, 230] width 371 height 41
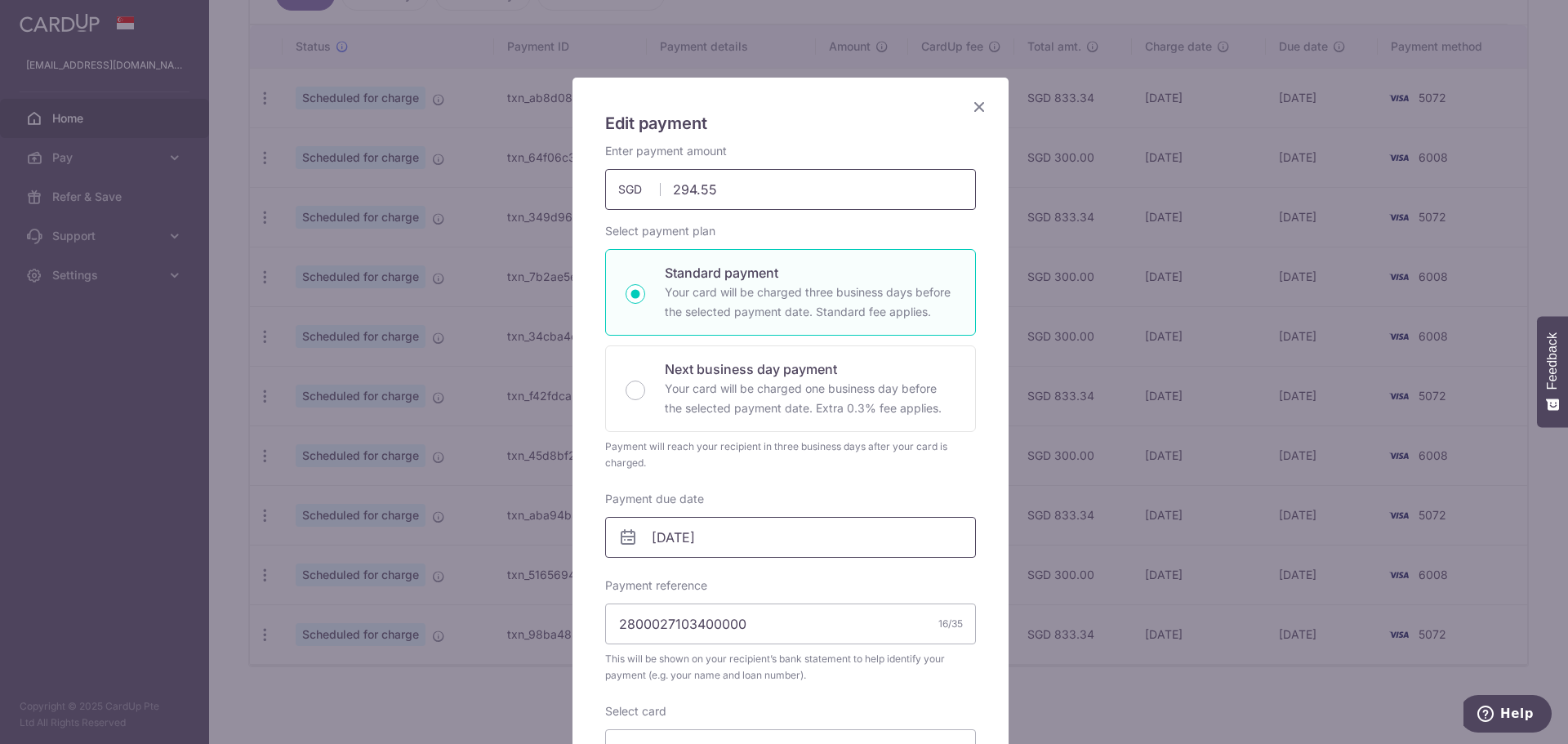
scroll to position [81, 0]
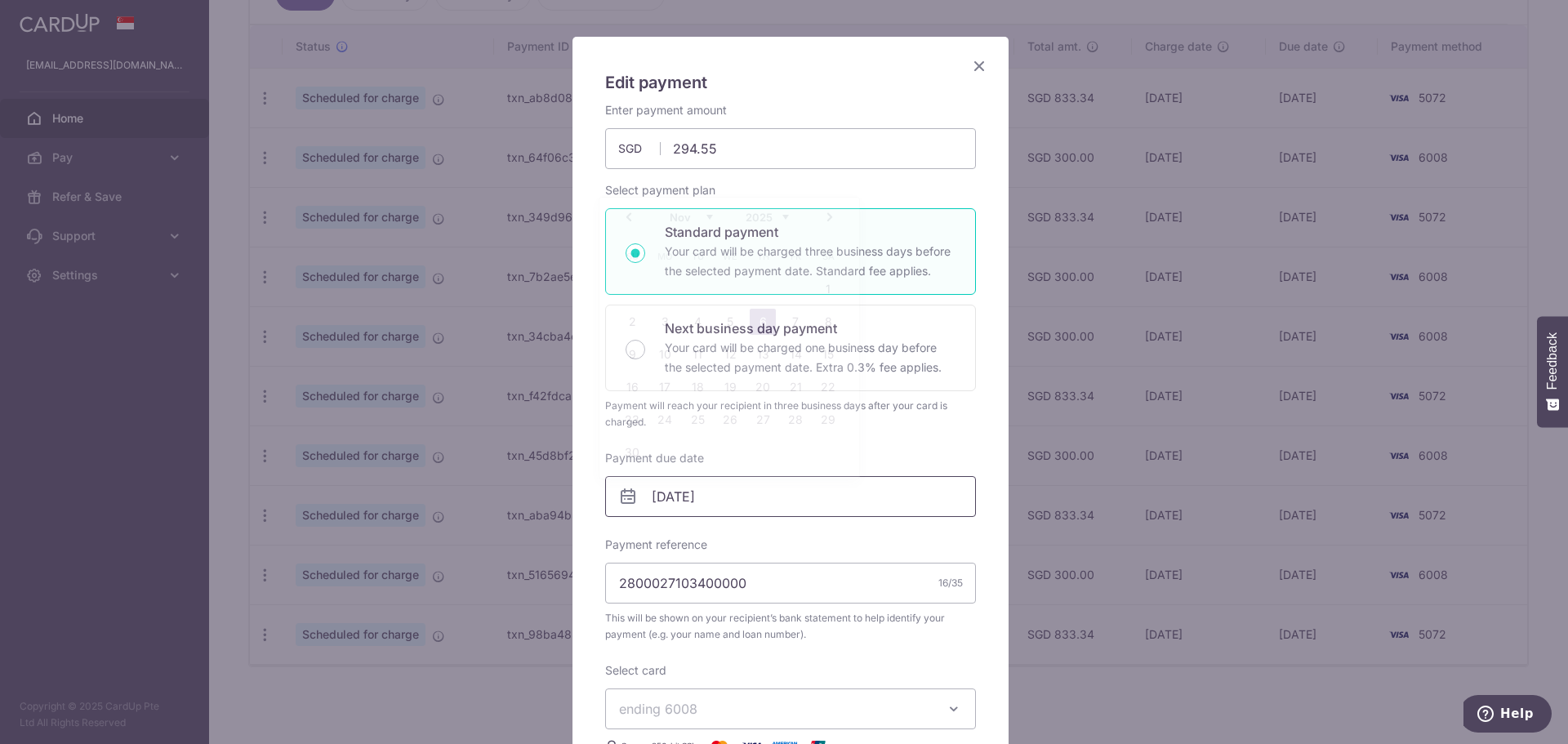
click at [740, 514] on input "06/11/2025" at bounding box center [791, 497] width 371 height 41
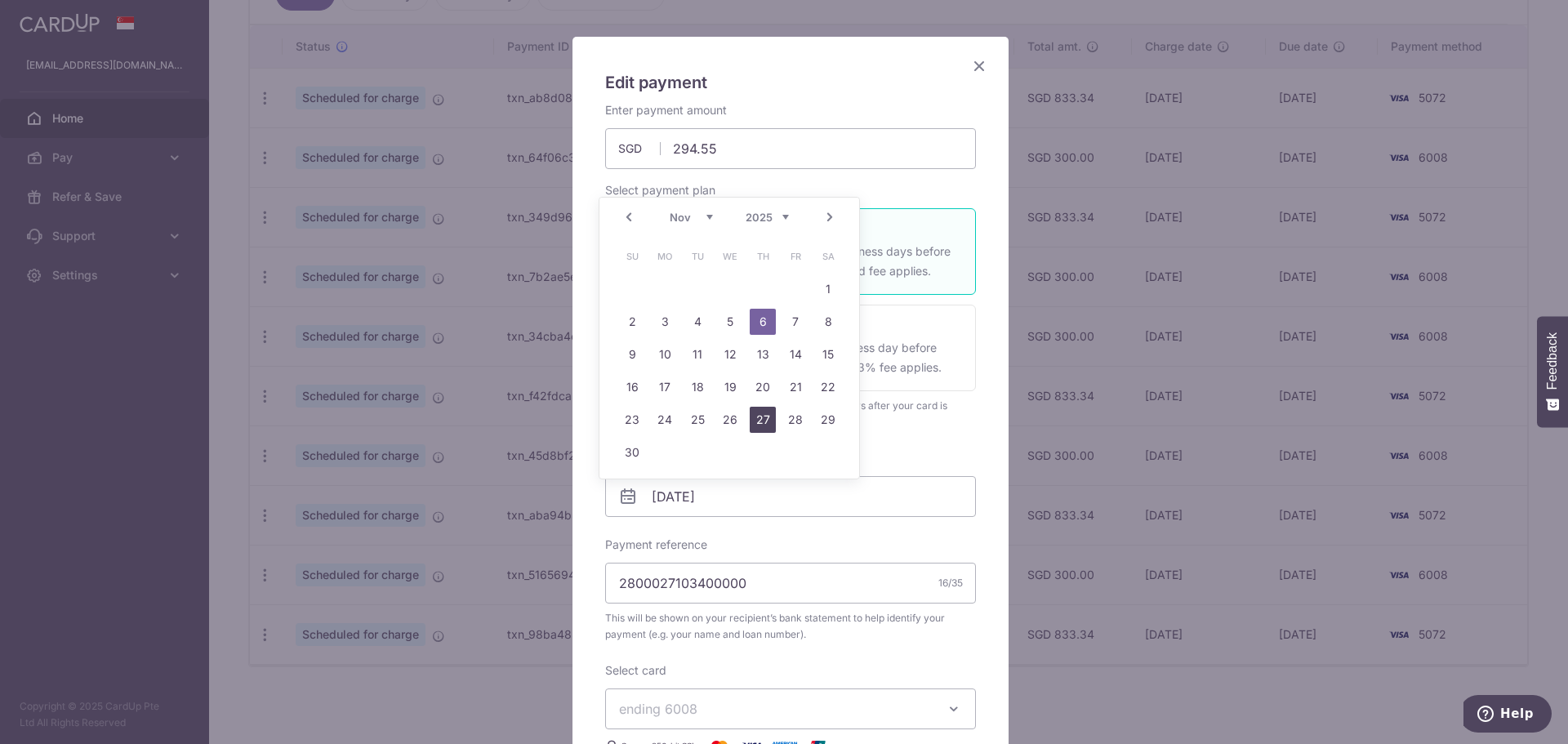
click at [759, 414] on link "27" at bounding box center [763, 420] width 27 height 27
type input "[DATE]"
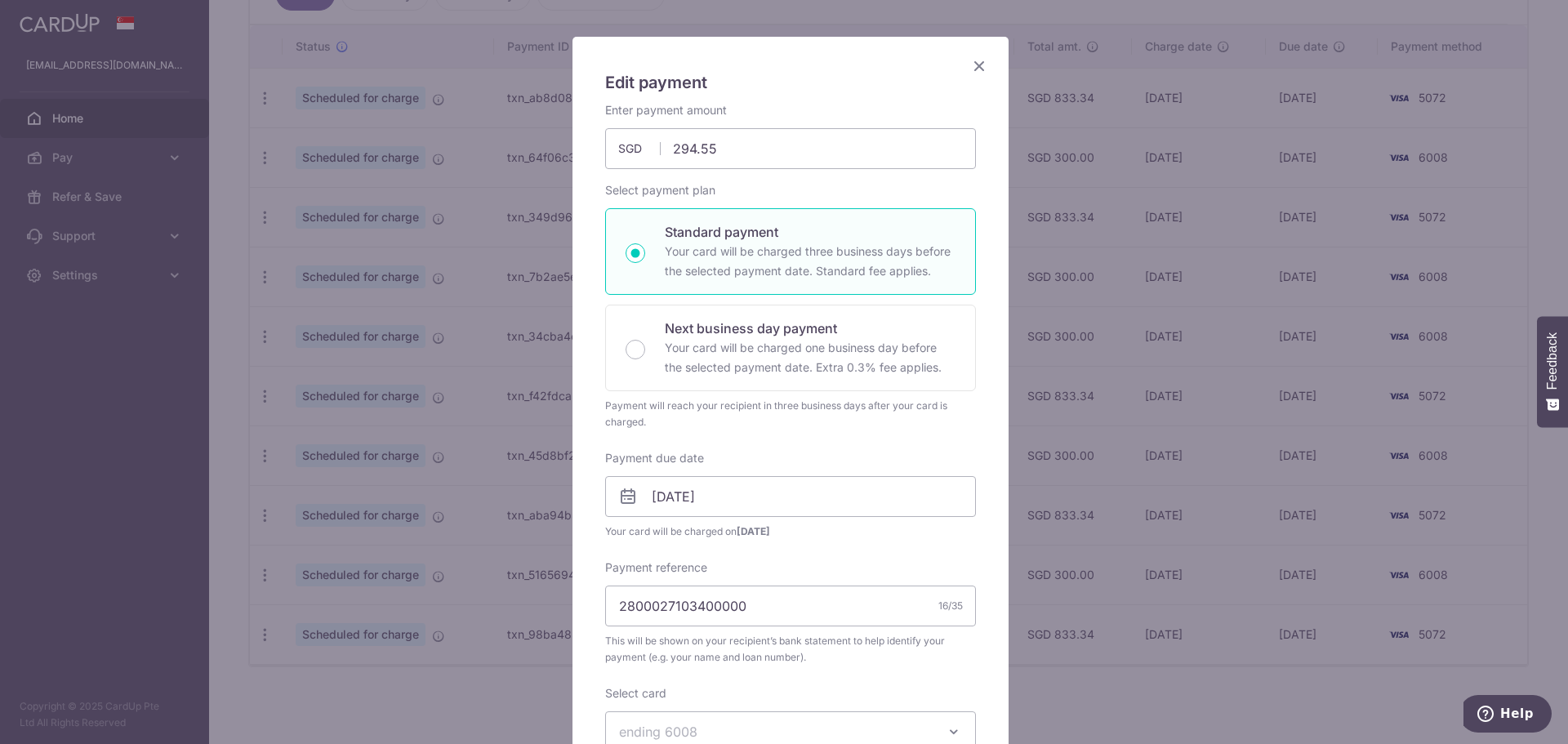
scroll to position [490, 0]
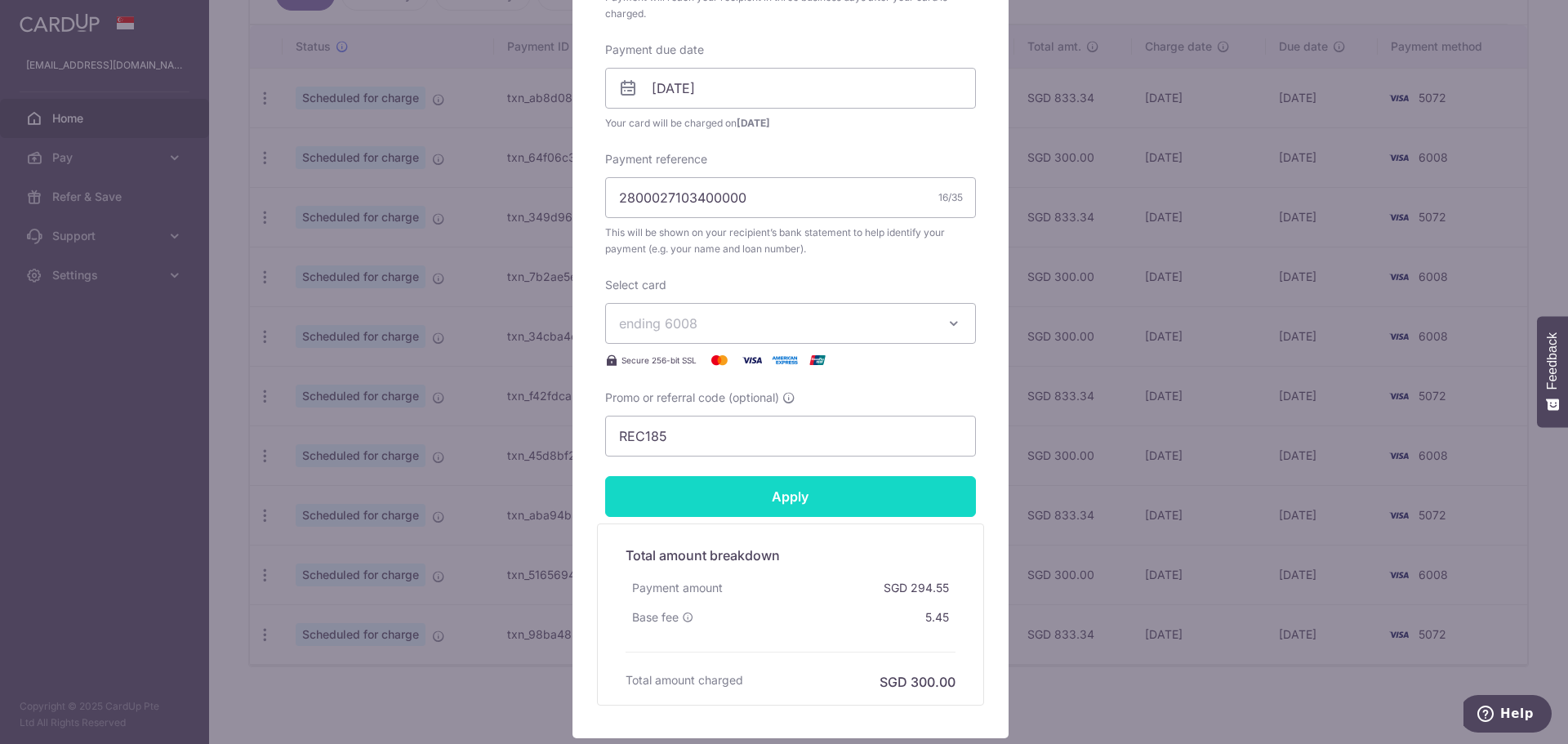
click at [771, 511] on input "Apply" at bounding box center [791, 497] width 371 height 41
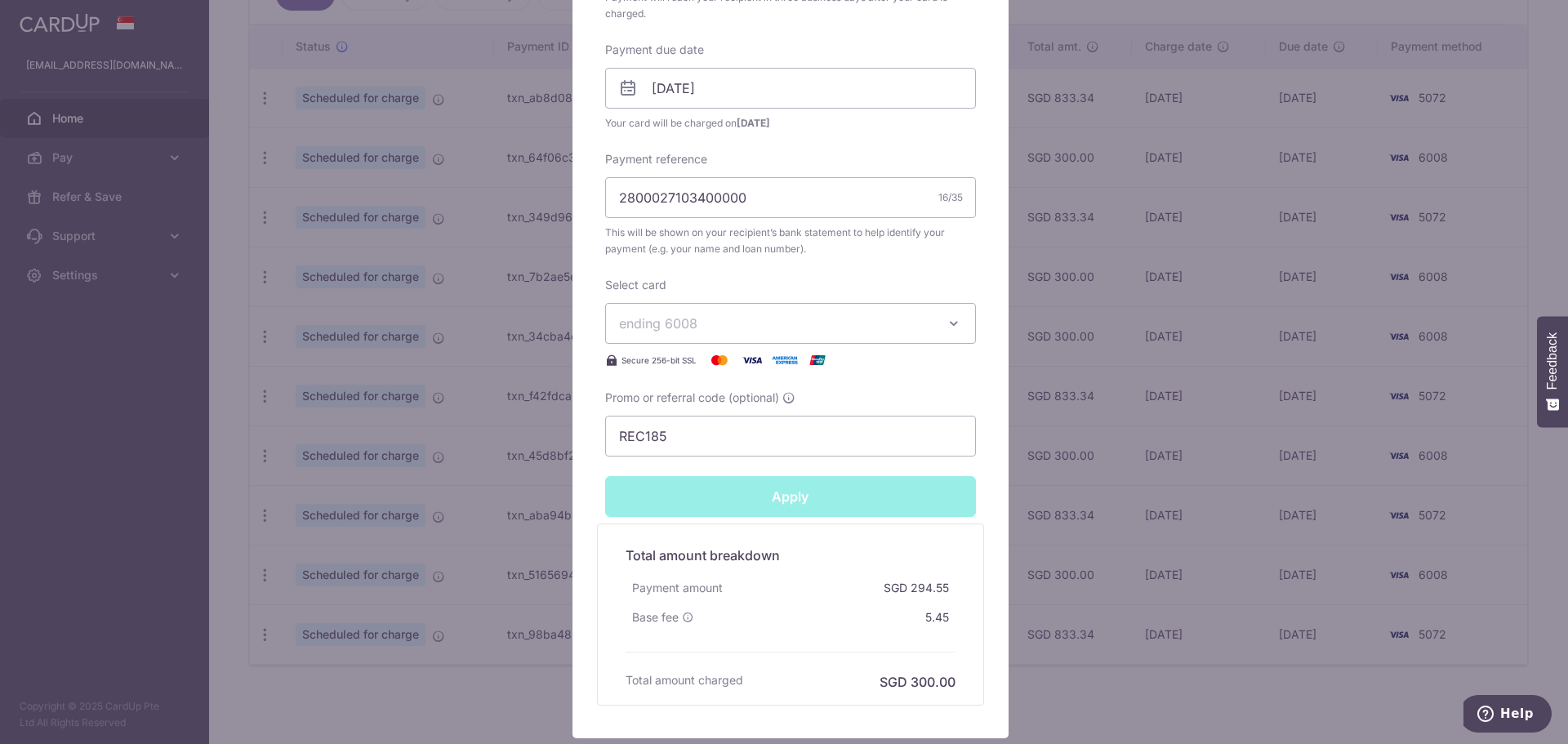
type input "Successfully Applied"
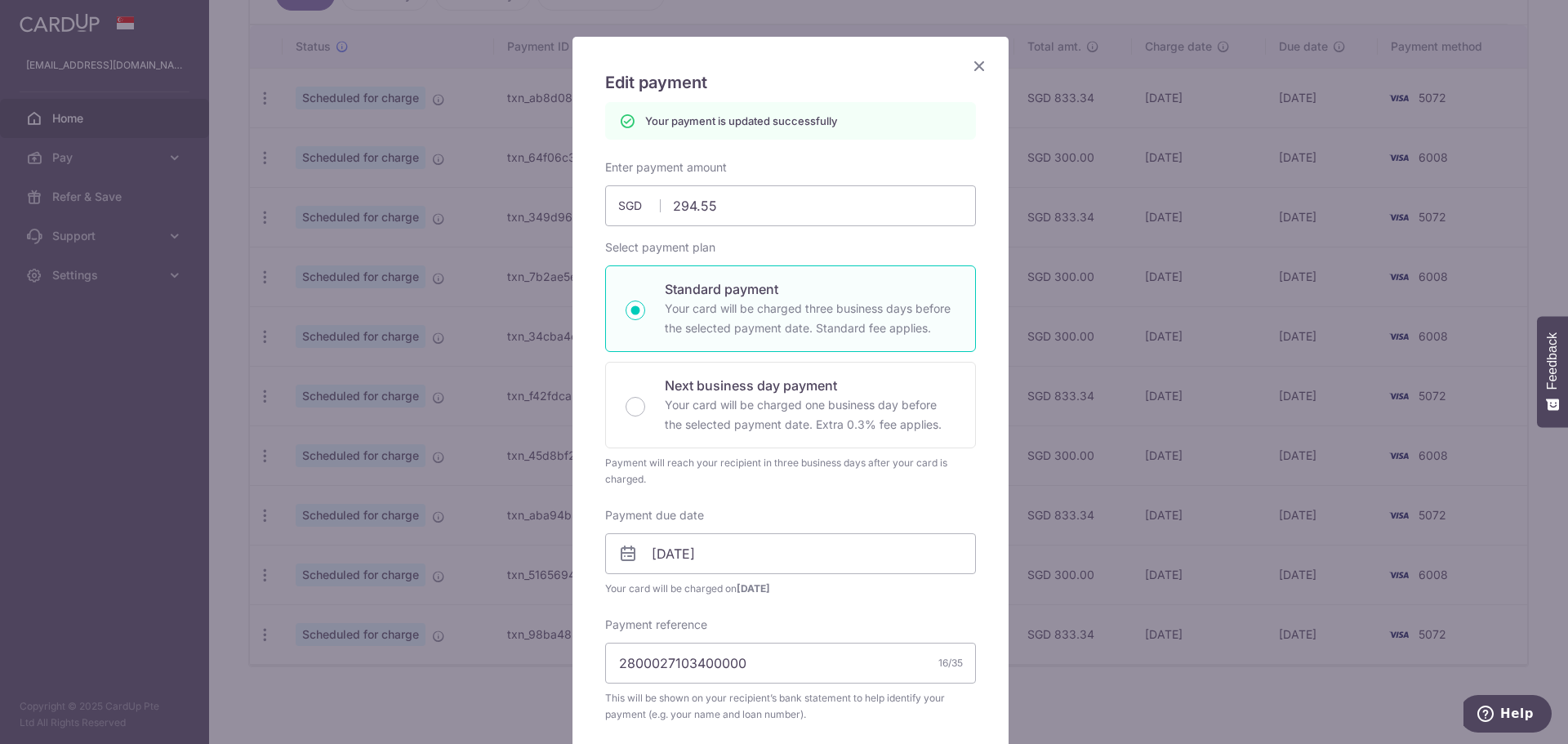
scroll to position [0, 0]
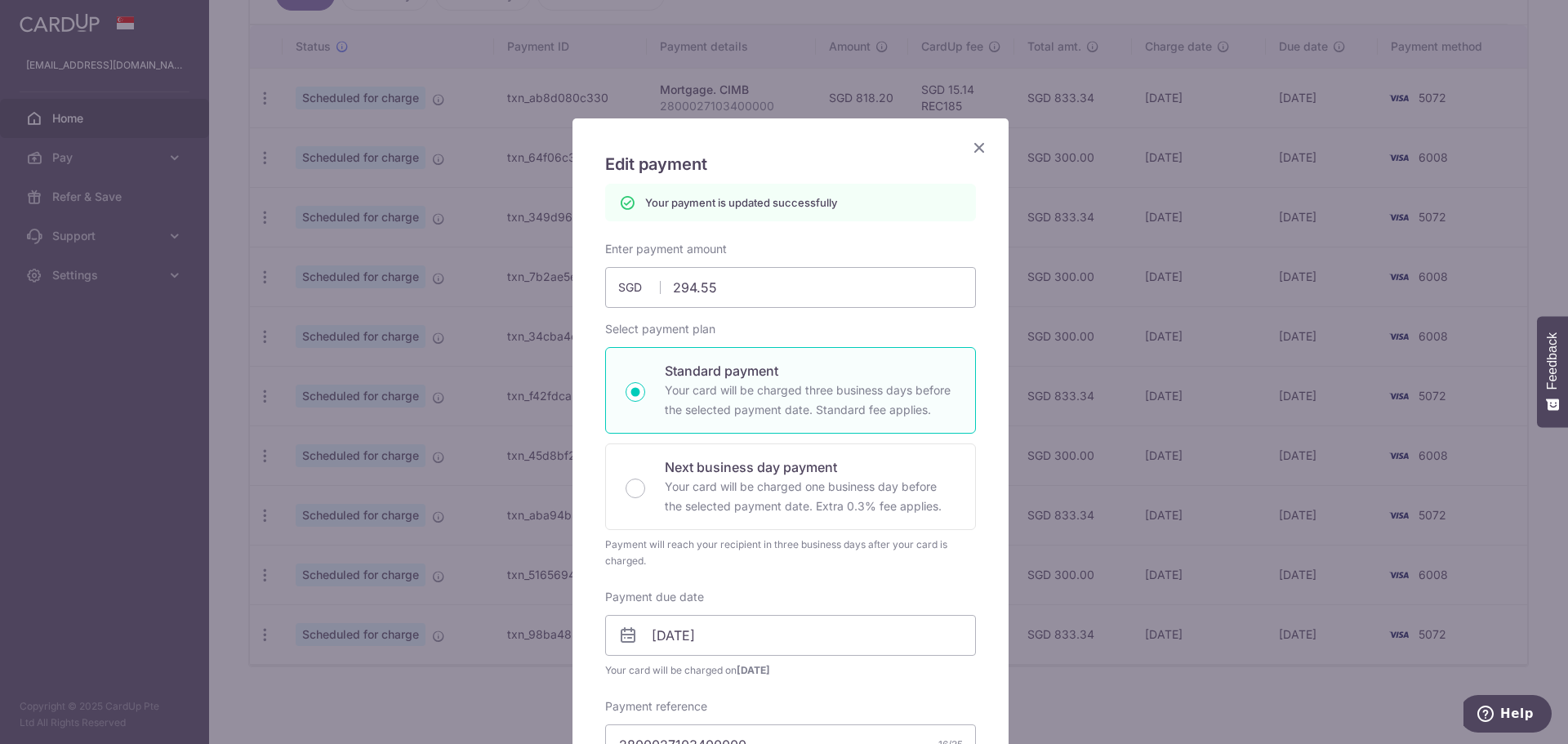
click at [971, 147] on icon "Close" at bounding box center [979, 147] width 19 height 20
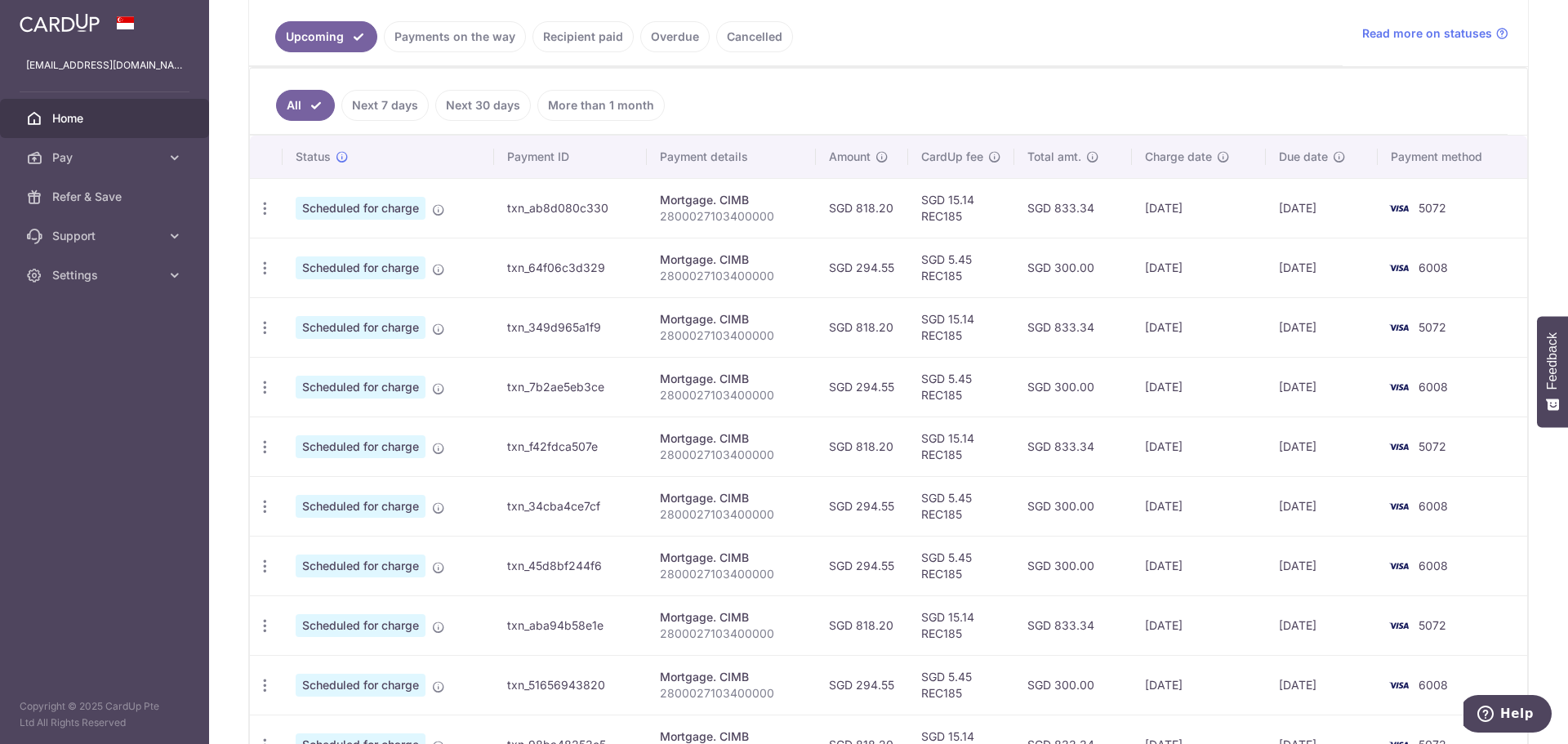
scroll to position [408, 0]
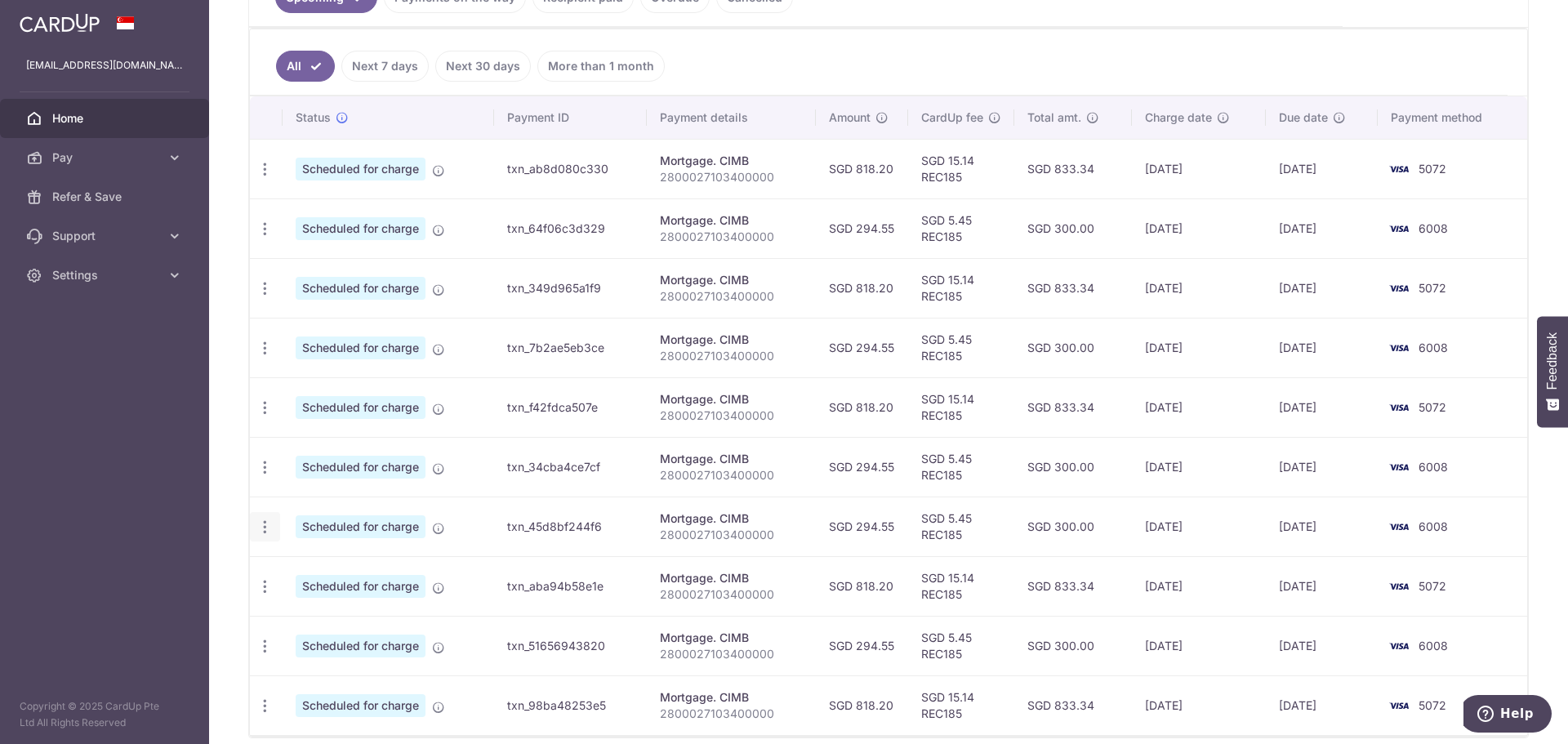
click at [268, 178] on icon "button" at bounding box center [264, 169] width 17 height 17
click at [331, 566] on span "Update payment" at bounding box center [352, 572] width 111 height 19
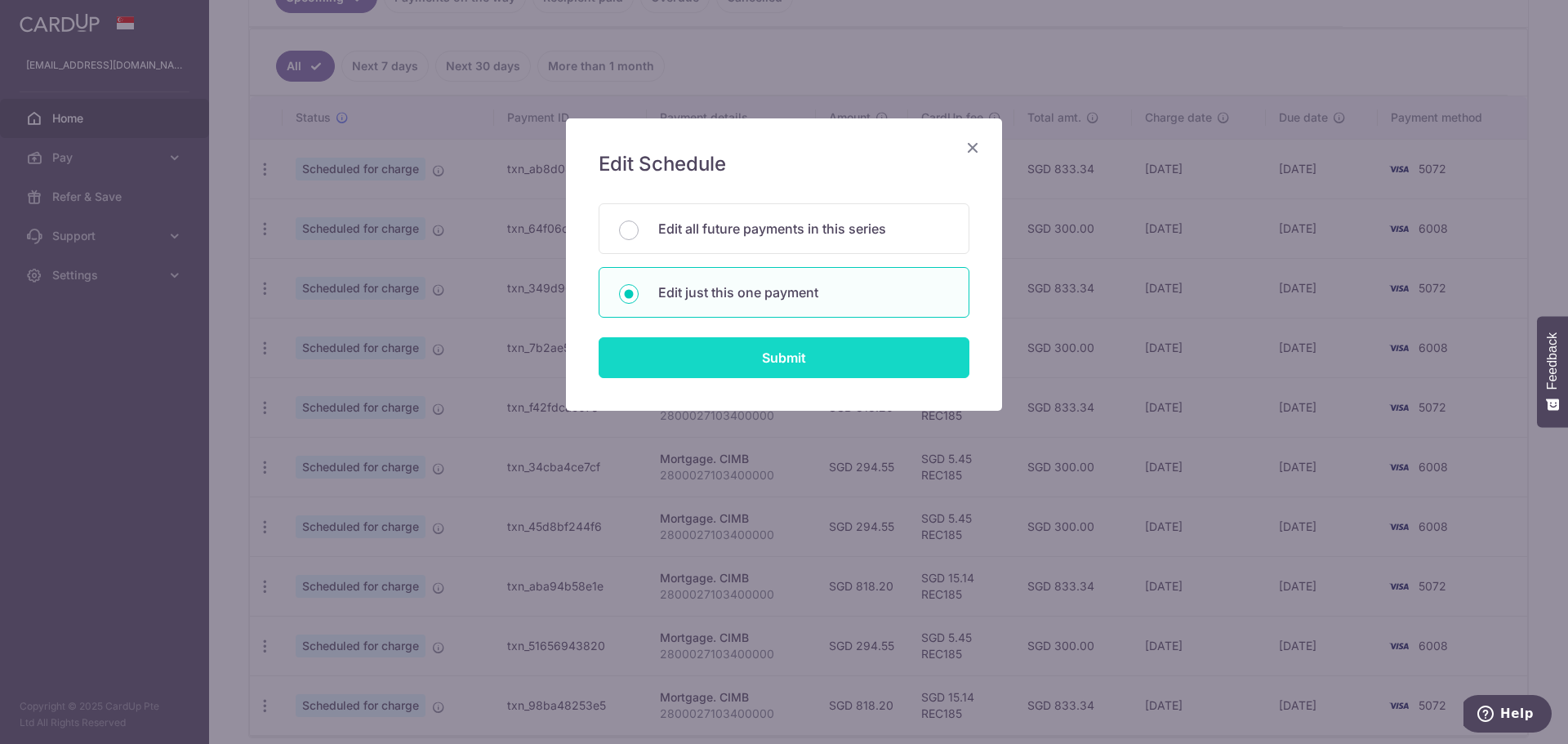
click at [796, 351] on input "Submit" at bounding box center [784, 358] width 371 height 41
radio input "true"
type input "294.55"
type input "[DATE]"
type input "2800027103400000"
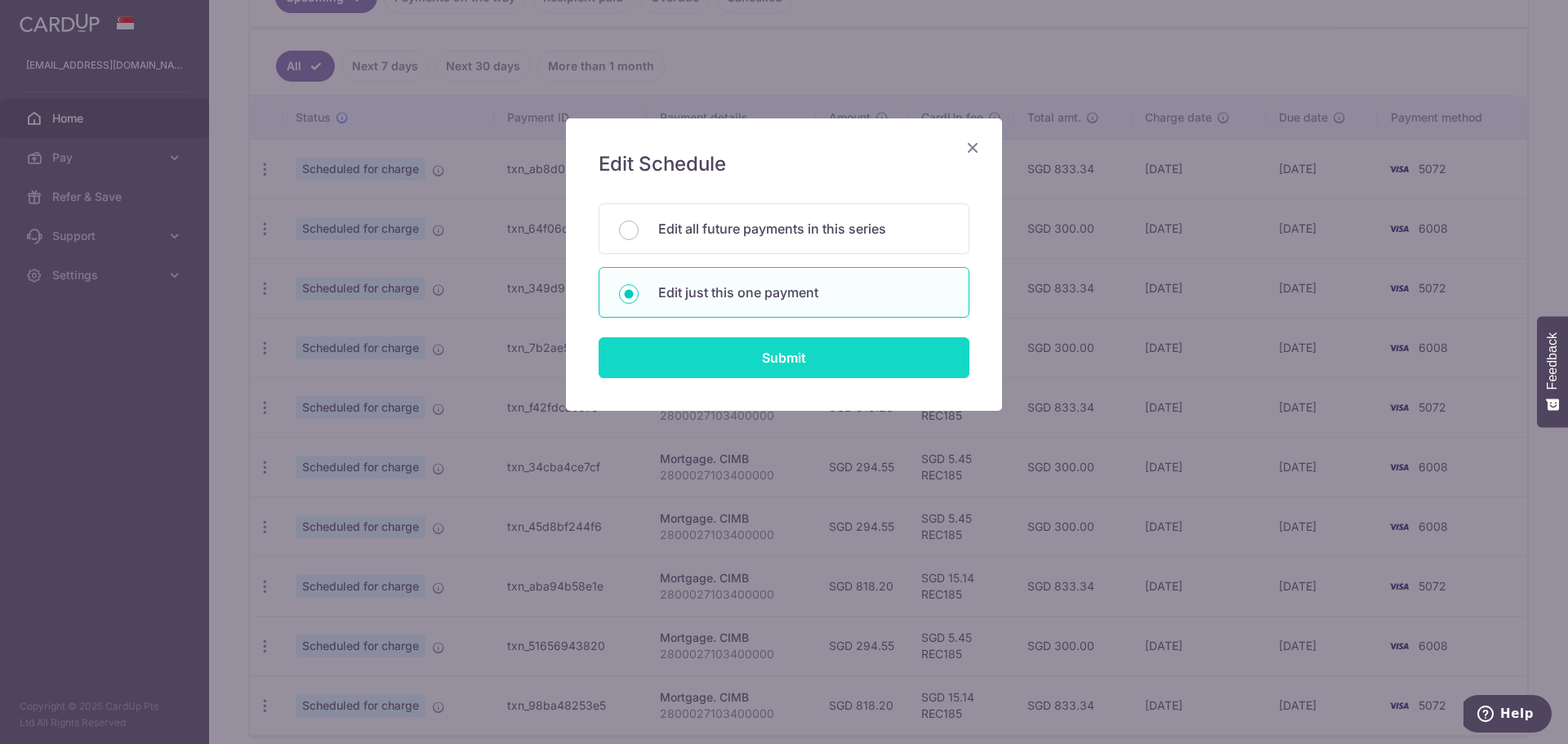
type input "REC185"
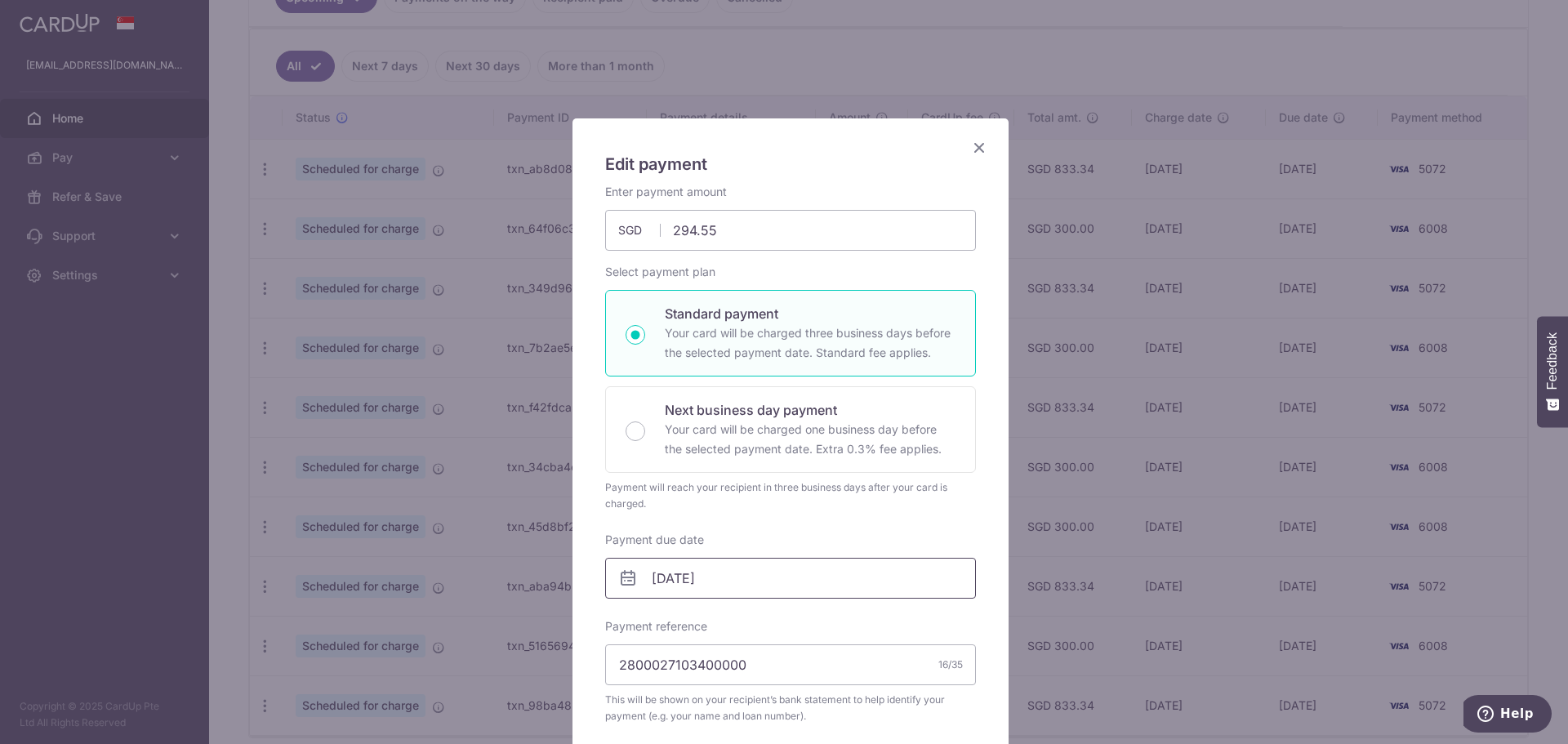
click at [757, 575] on input "[DATE]" at bounding box center [791, 578] width 371 height 41
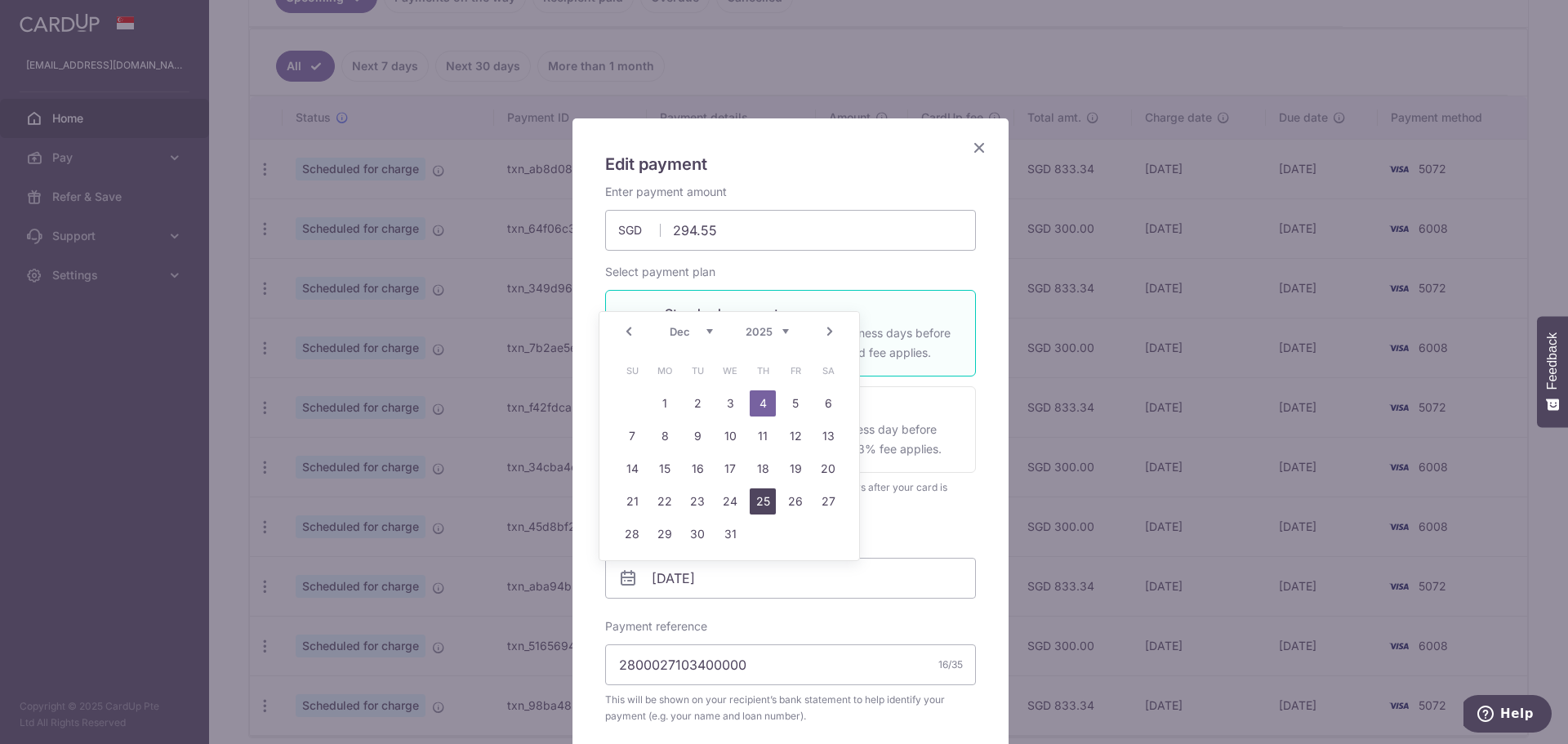
click at [767, 507] on link "25" at bounding box center [763, 502] width 27 height 27
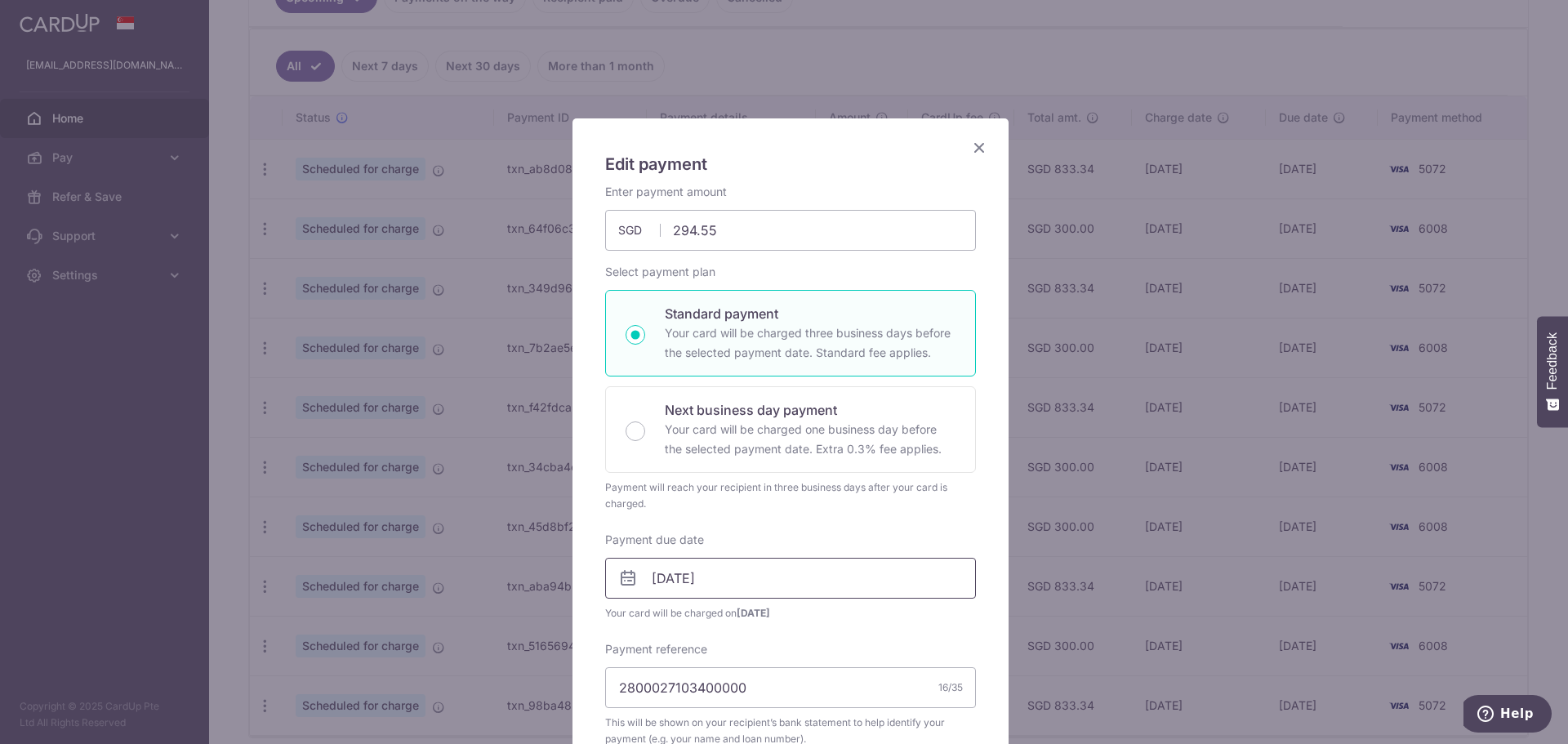
click at [743, 580] on input "25/12/2025" at bounding box center [791, 578] width 371 height 41
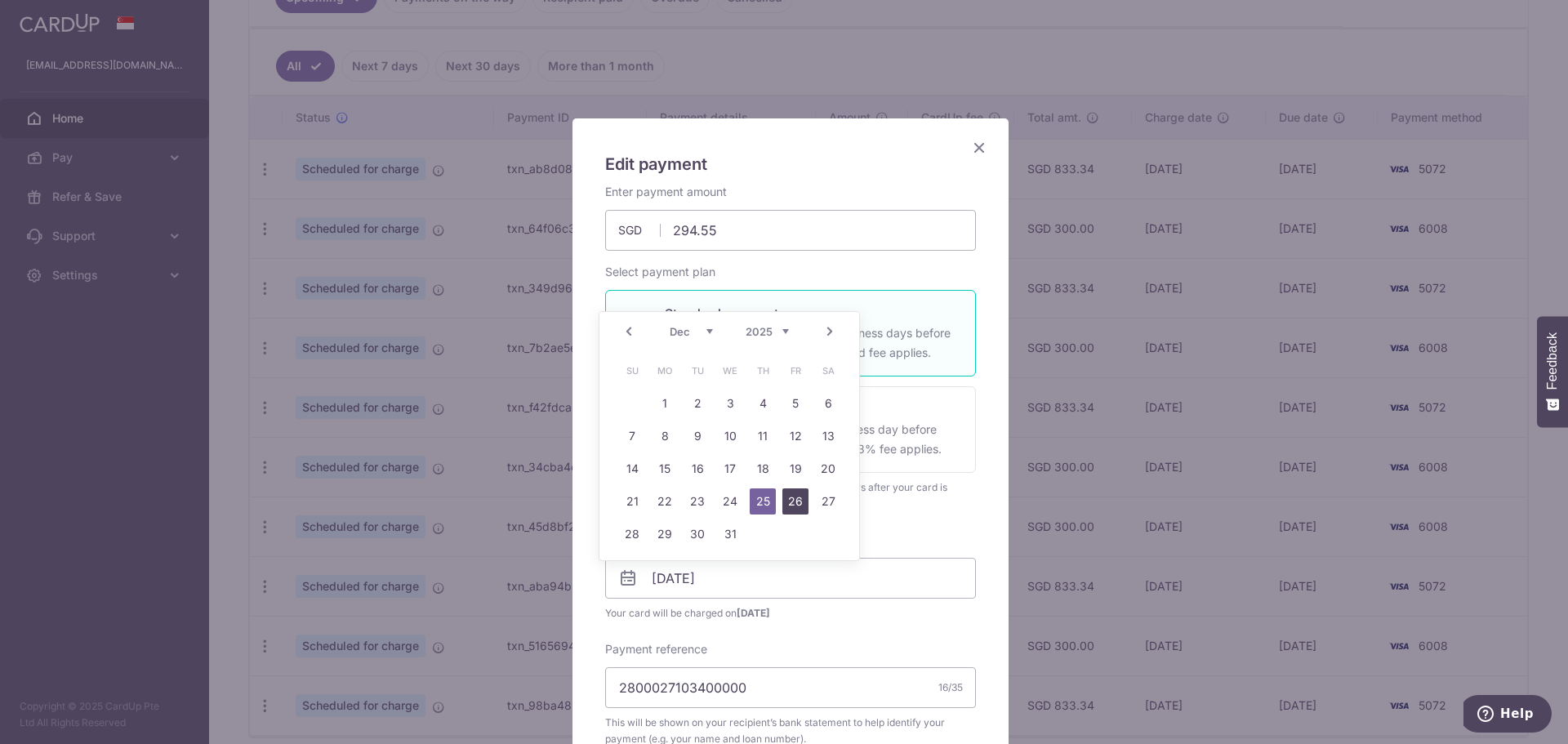
click at [798, 501] on link "26" at bounding box center [795, 502] width 27 height 27
type input "[DATE]"
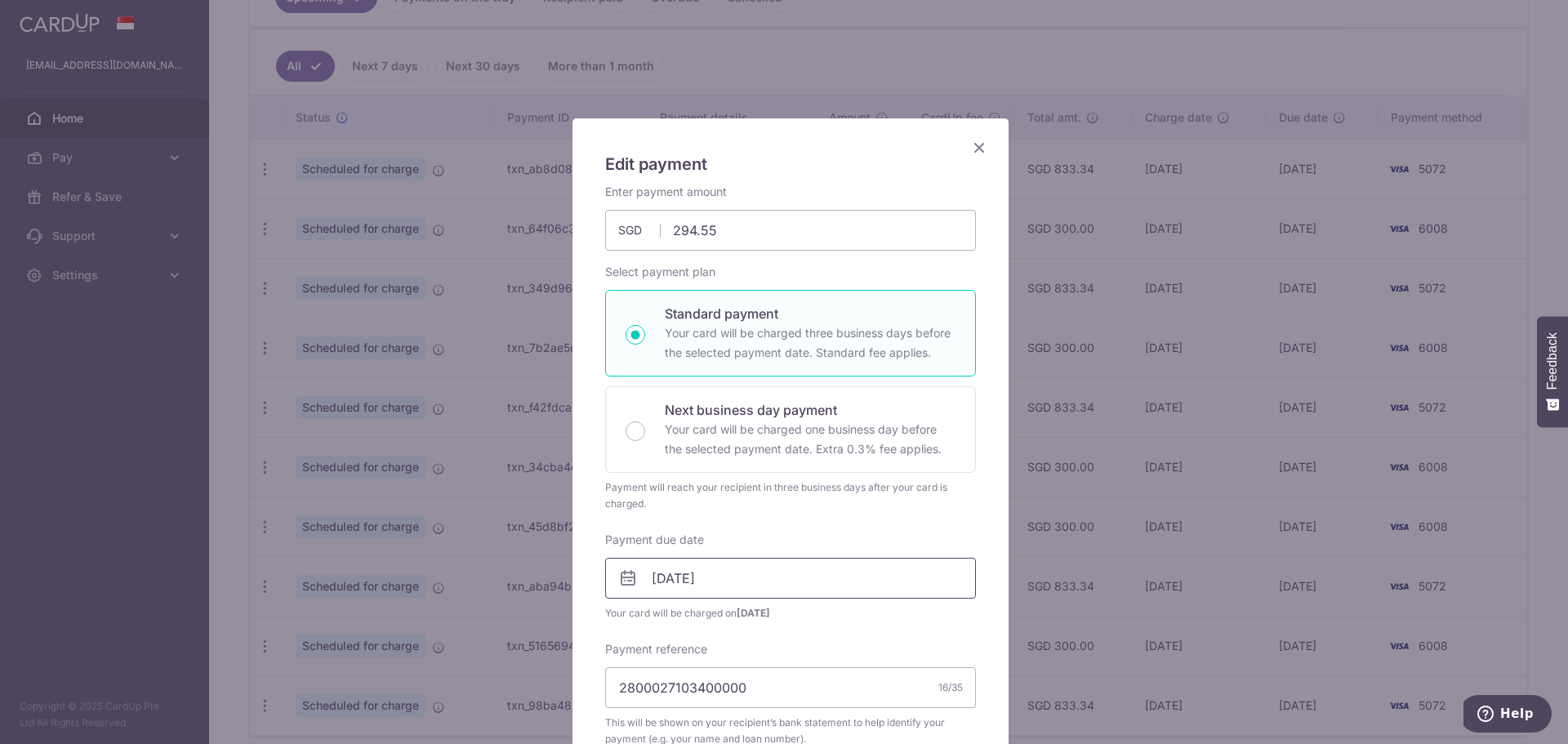
click at [767, 577] on input "[DATE]" at bounding box center [791, 578] width 371 height 41
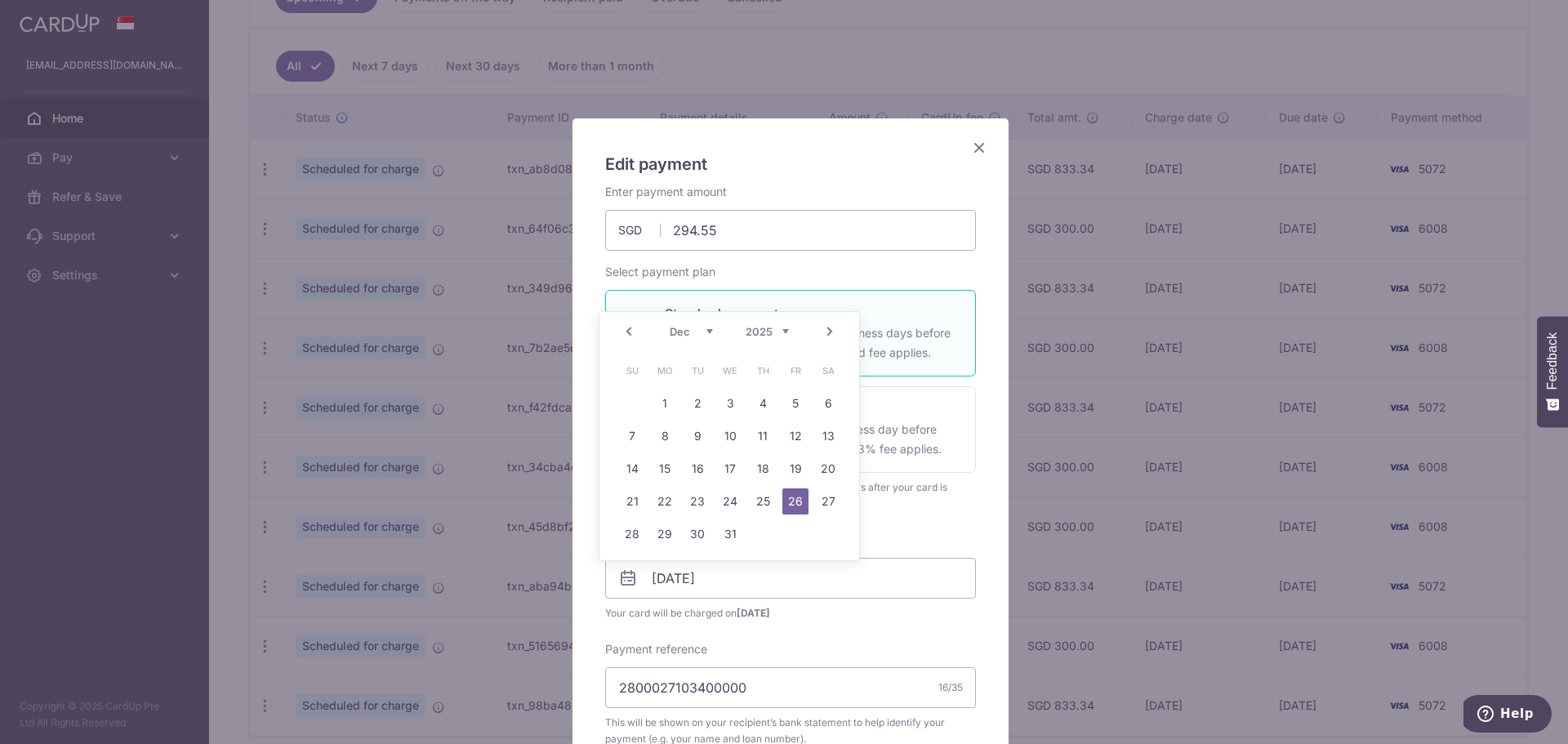
click at [793, 497] on link "26" at bounding box center [795, 502] width 27 height 27
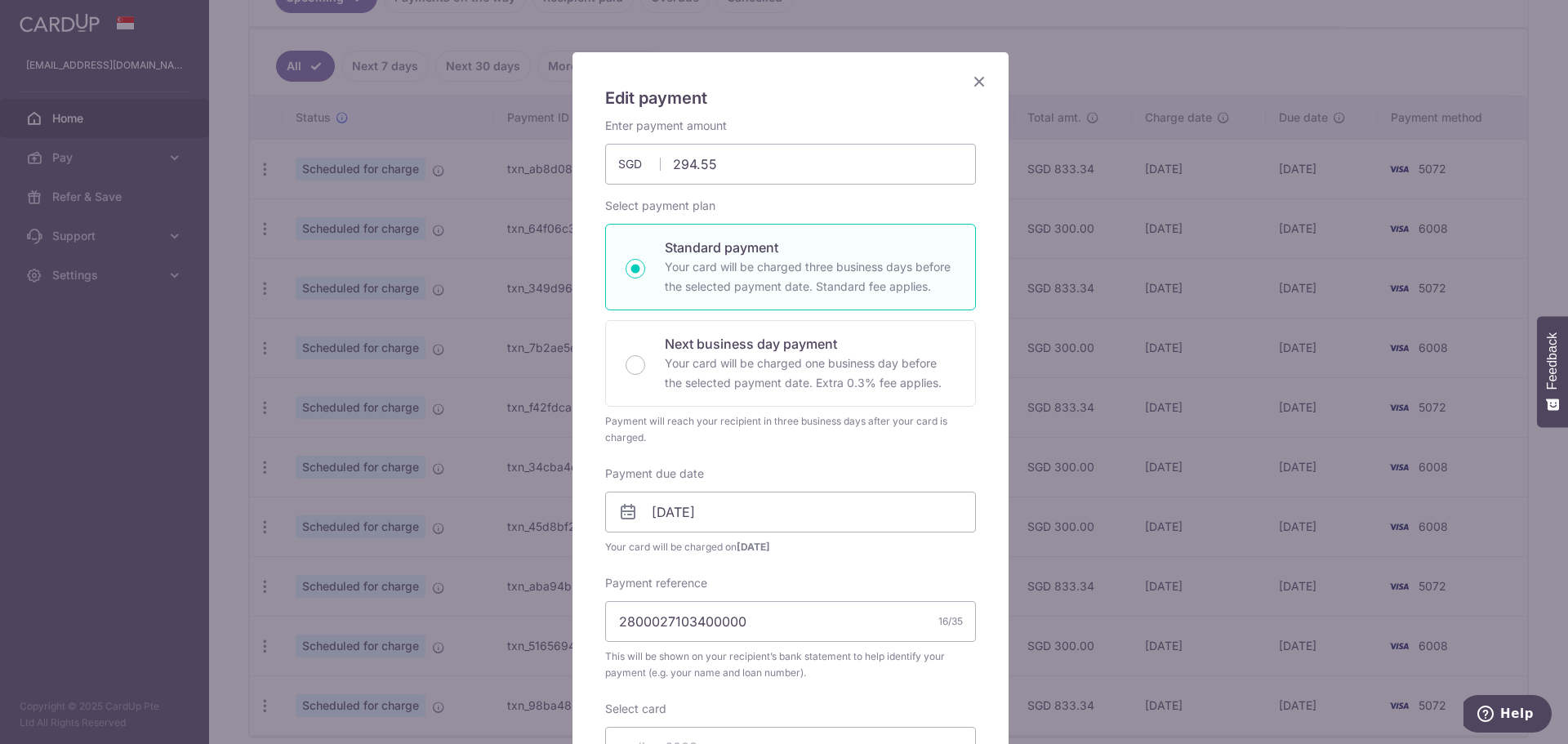
scroll to position [327, 0]
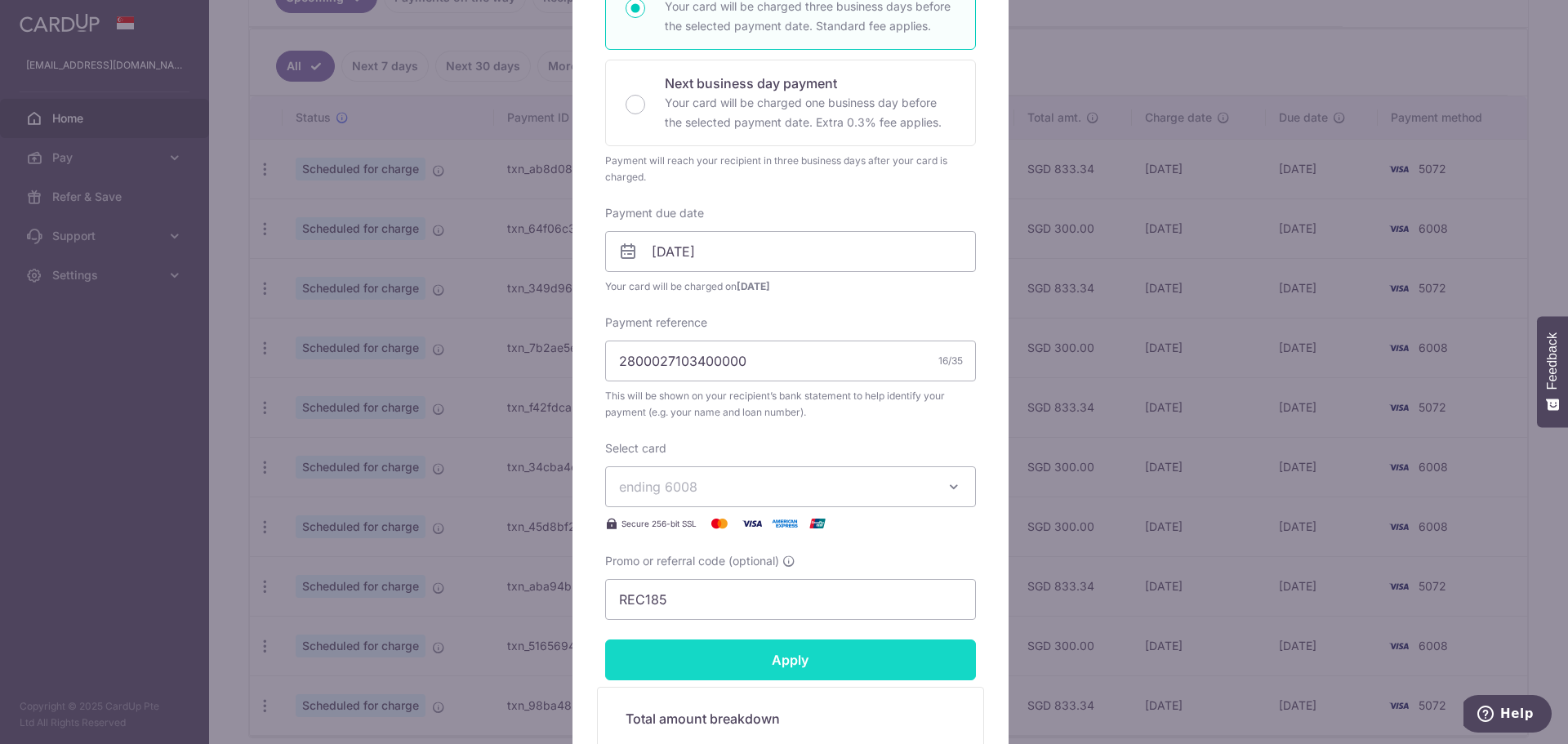
click at [762, 653] on input "Apply" at bounding box center [791, 660] width 371 height 41
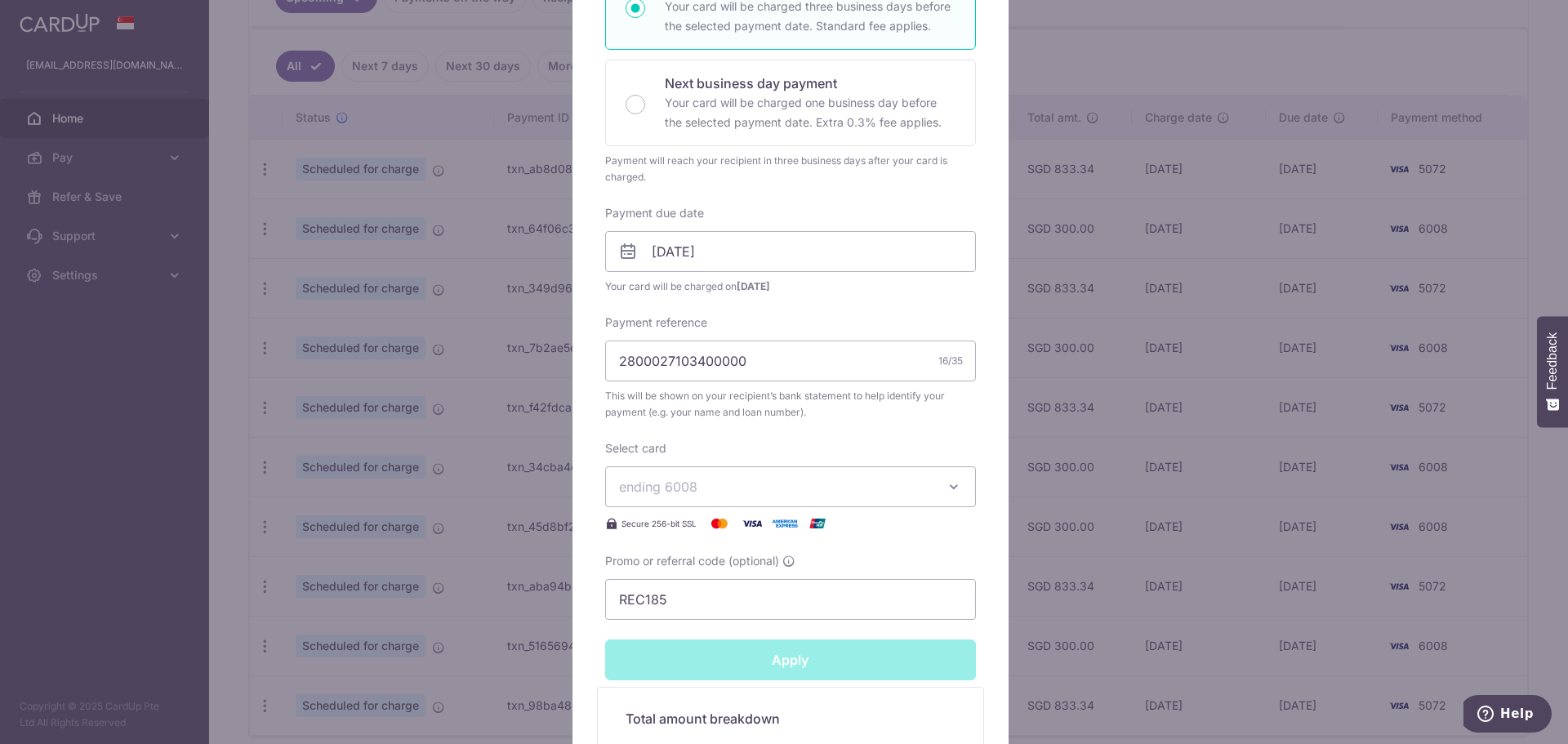
type input "Successfully Applied"
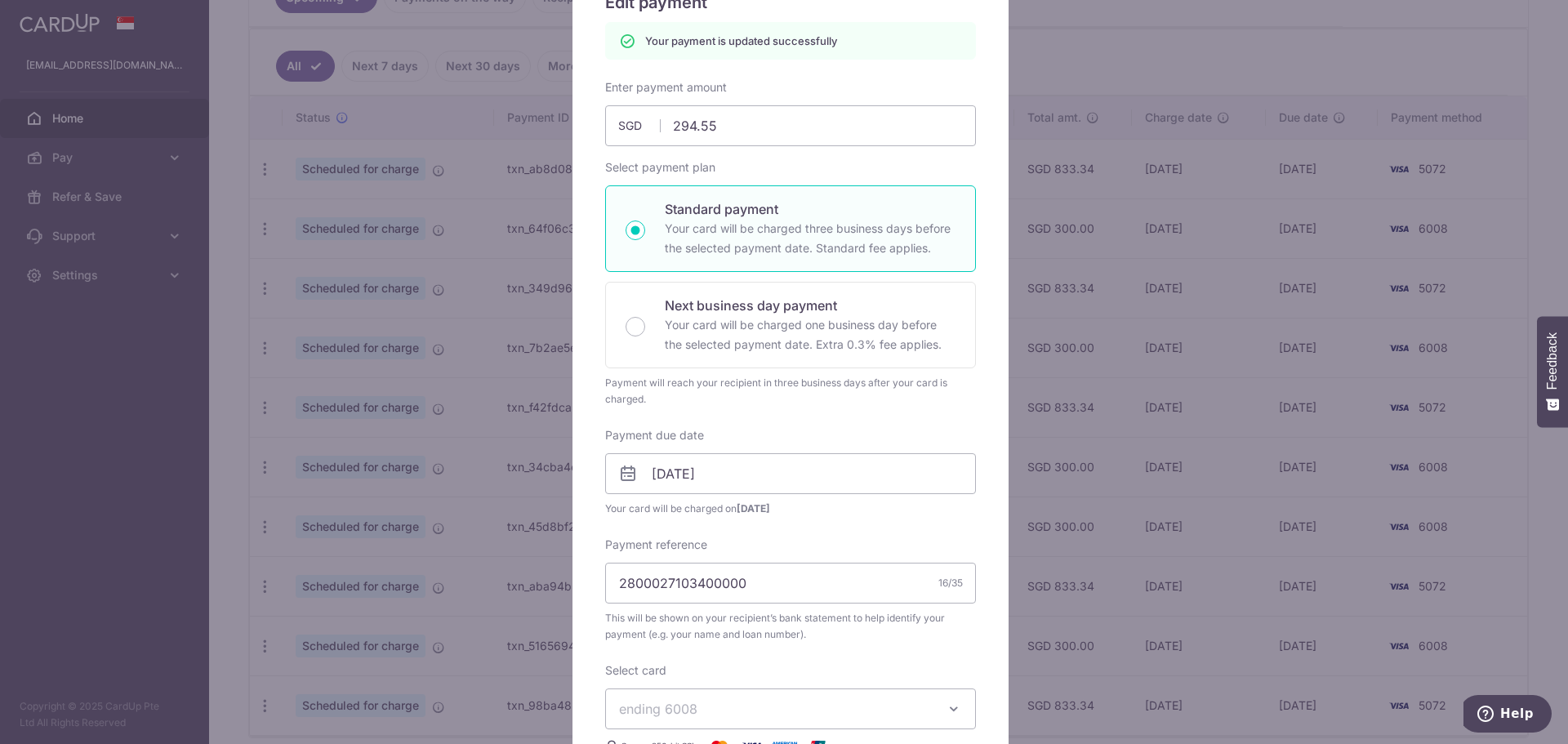
scroll to position [0, 0]
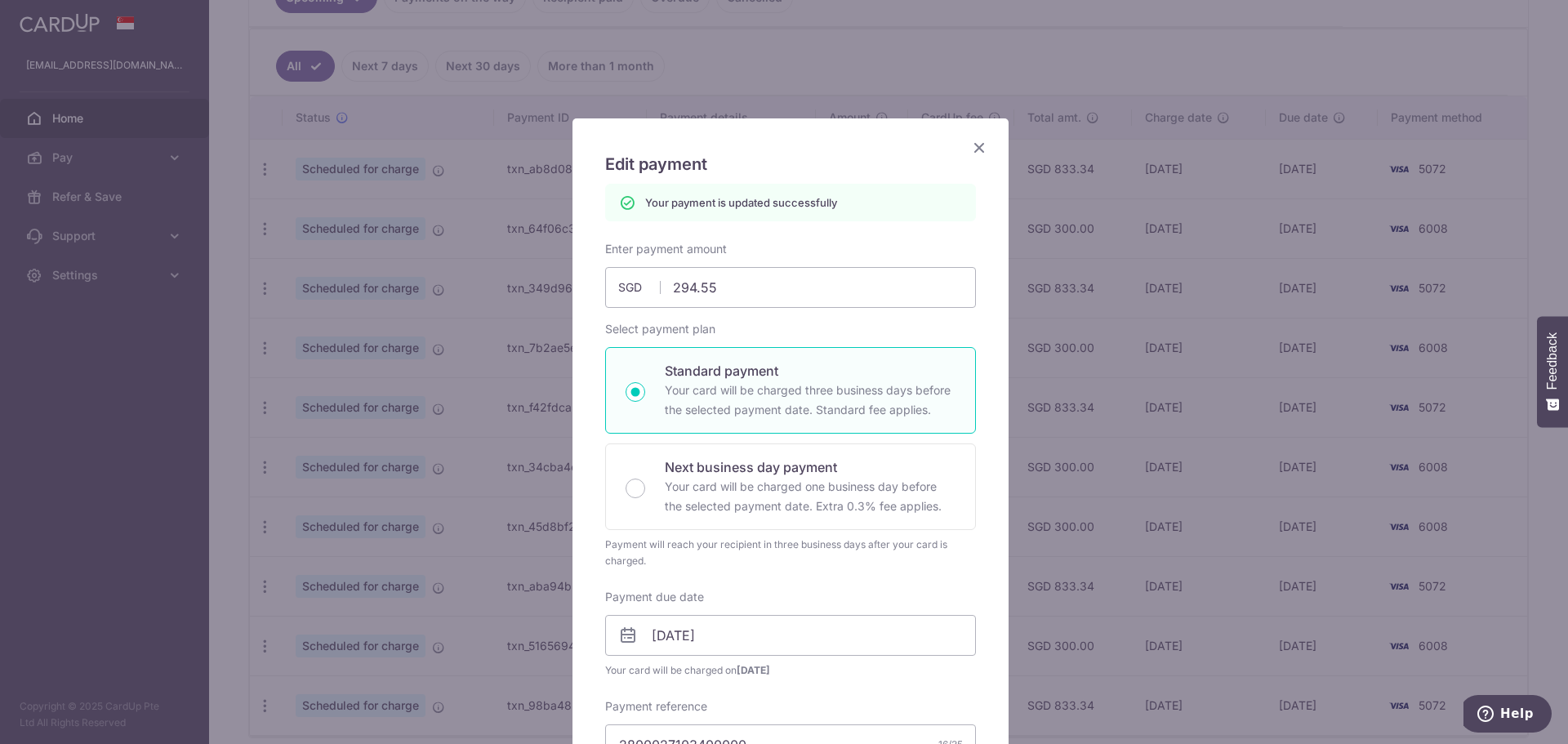
click at [970, 149] on icon "Close" at bounding box center [979, 147] width 19 height 20
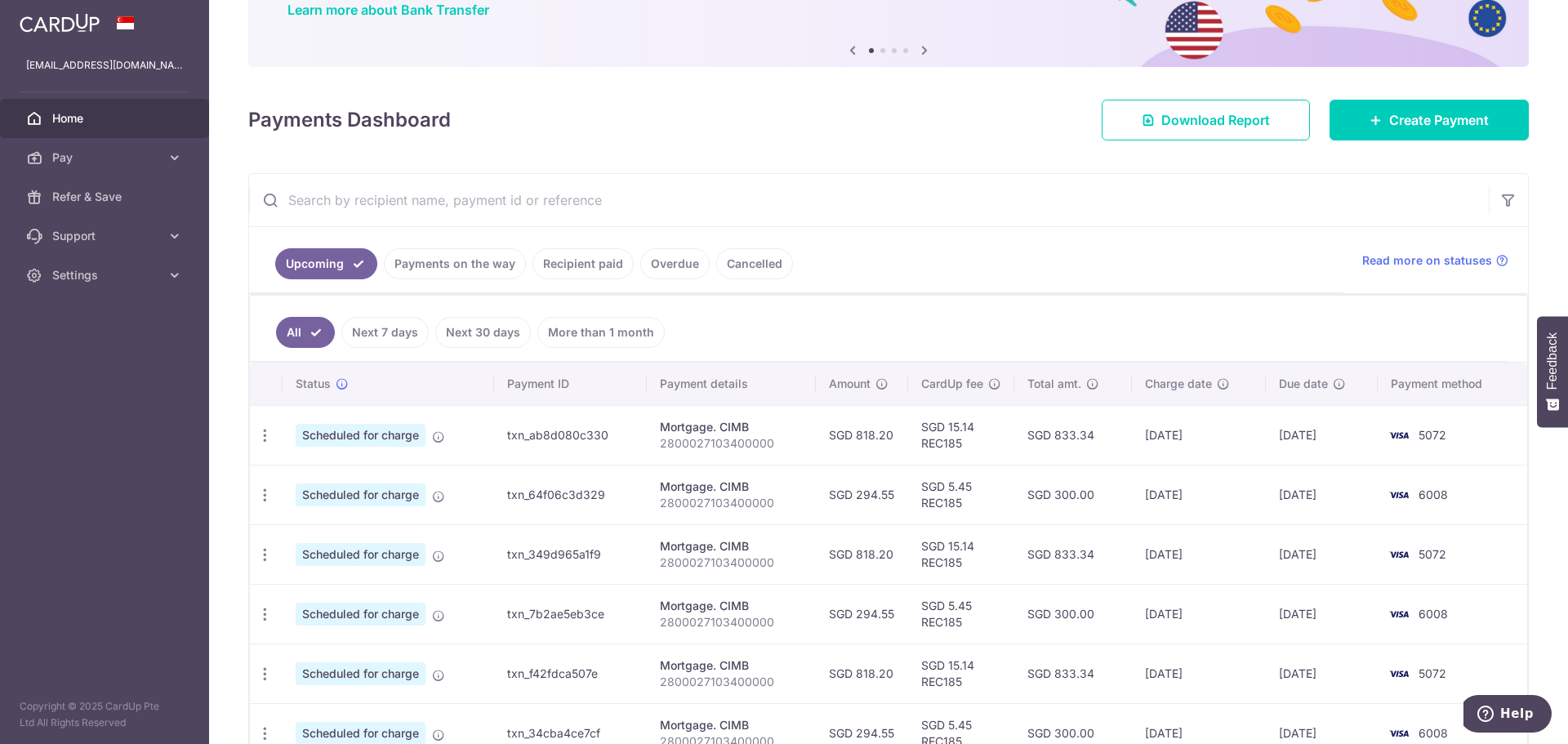
scroll to position [163, 0]
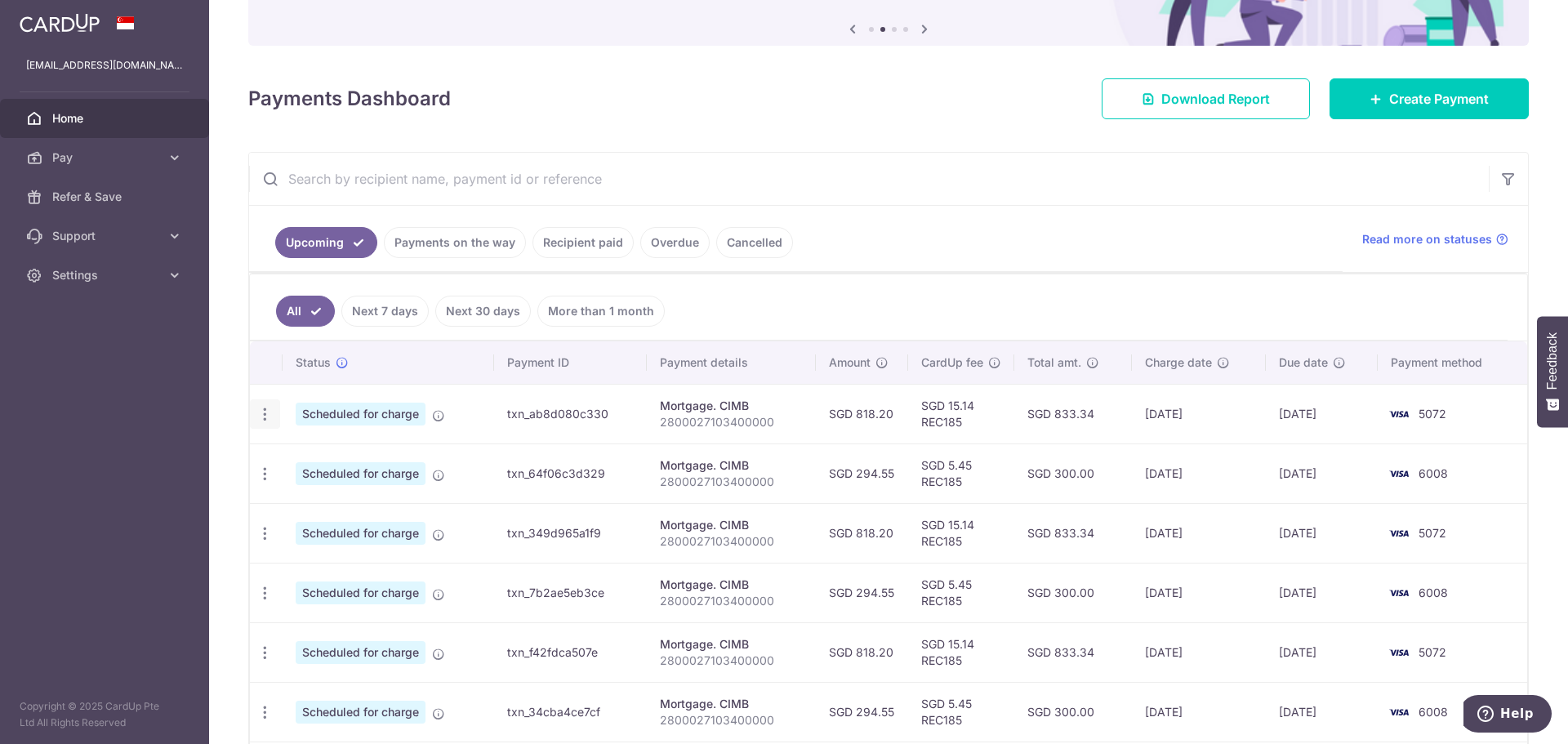
click at [269, 413] on icon "button" at bounding box center [264, 414] width 17 height 17
click at [889, 144] on div "× Pause Schedule Pause all future payments in this series Pause just this one p…" at bounding box center [889, 372] width 1359 height 744
